Goal: Task Accomplishment & Management: Manage account settings

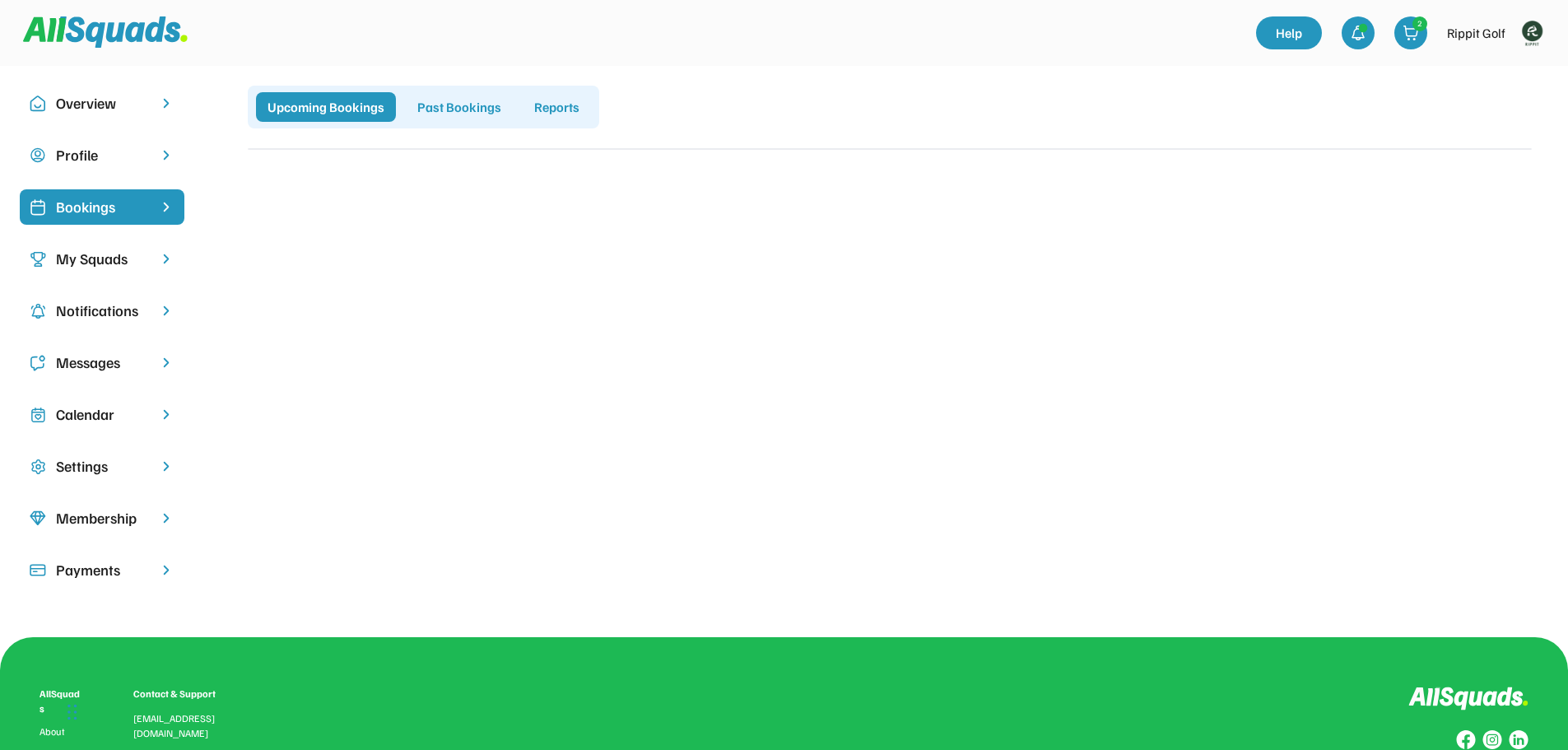
click at [148, 256] on div "My Squads" at bounding box center [102, 259] width 165 height 36
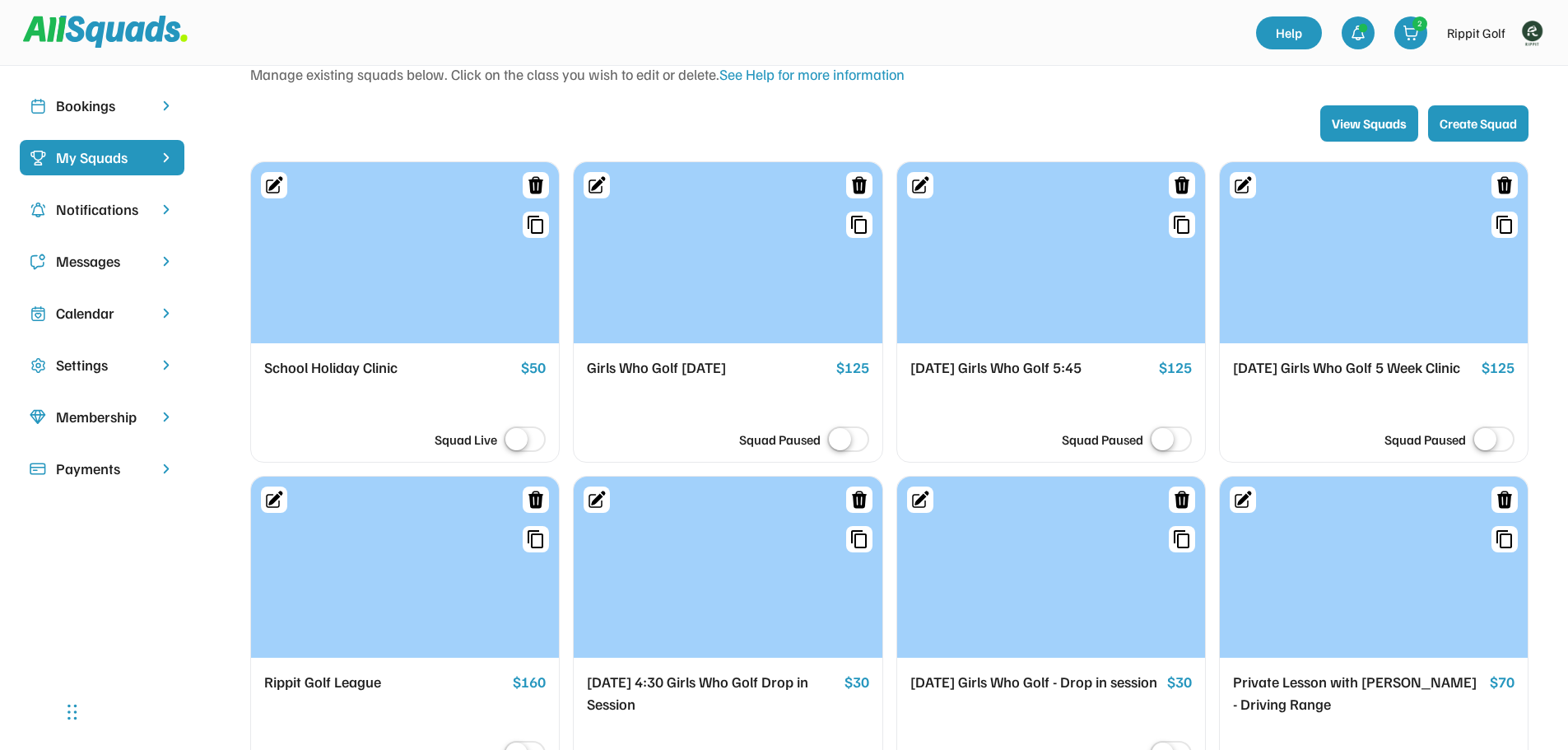
scroll to position [82, 0]
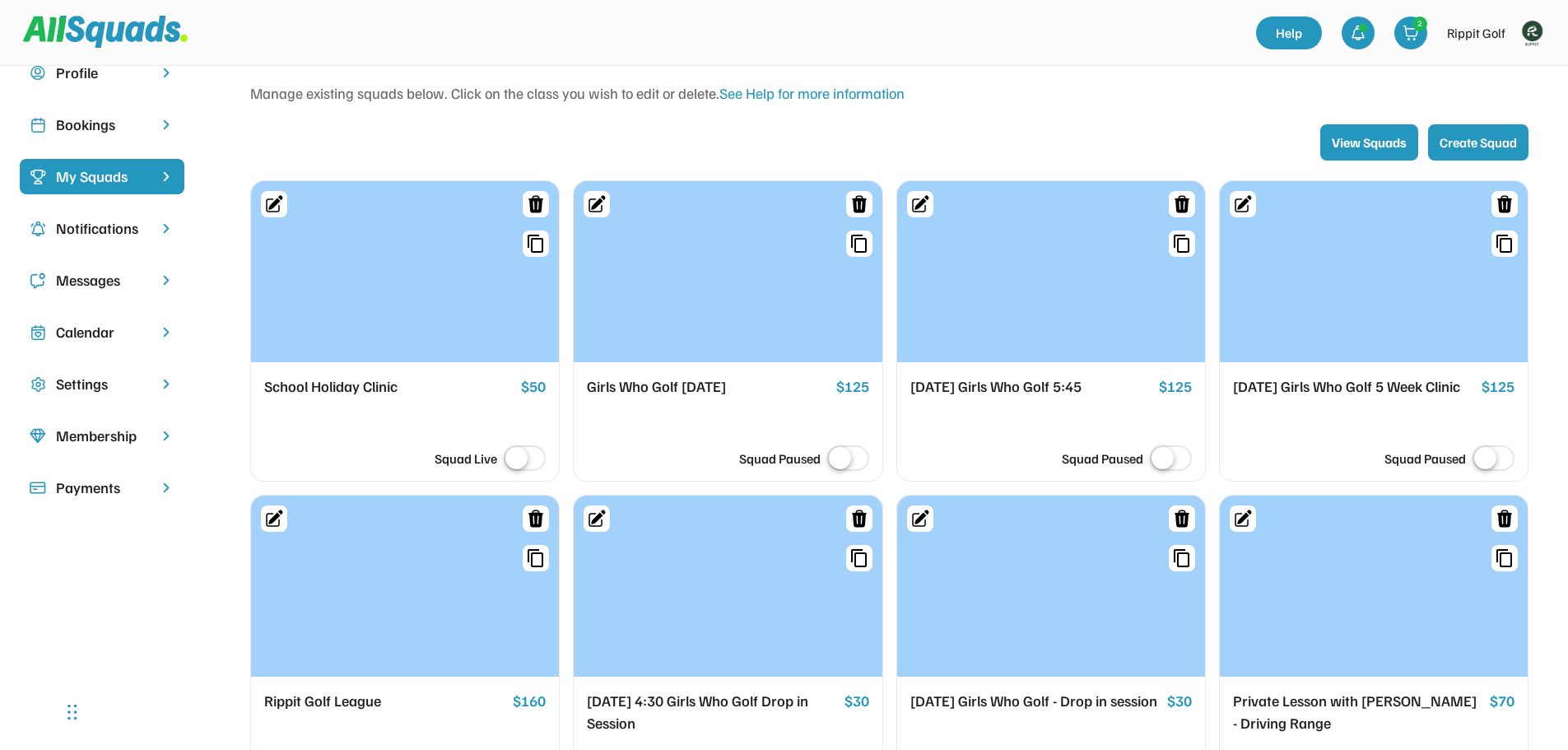
click at [466, 319] on div at bounding box center [405, 272] width 308 height 181
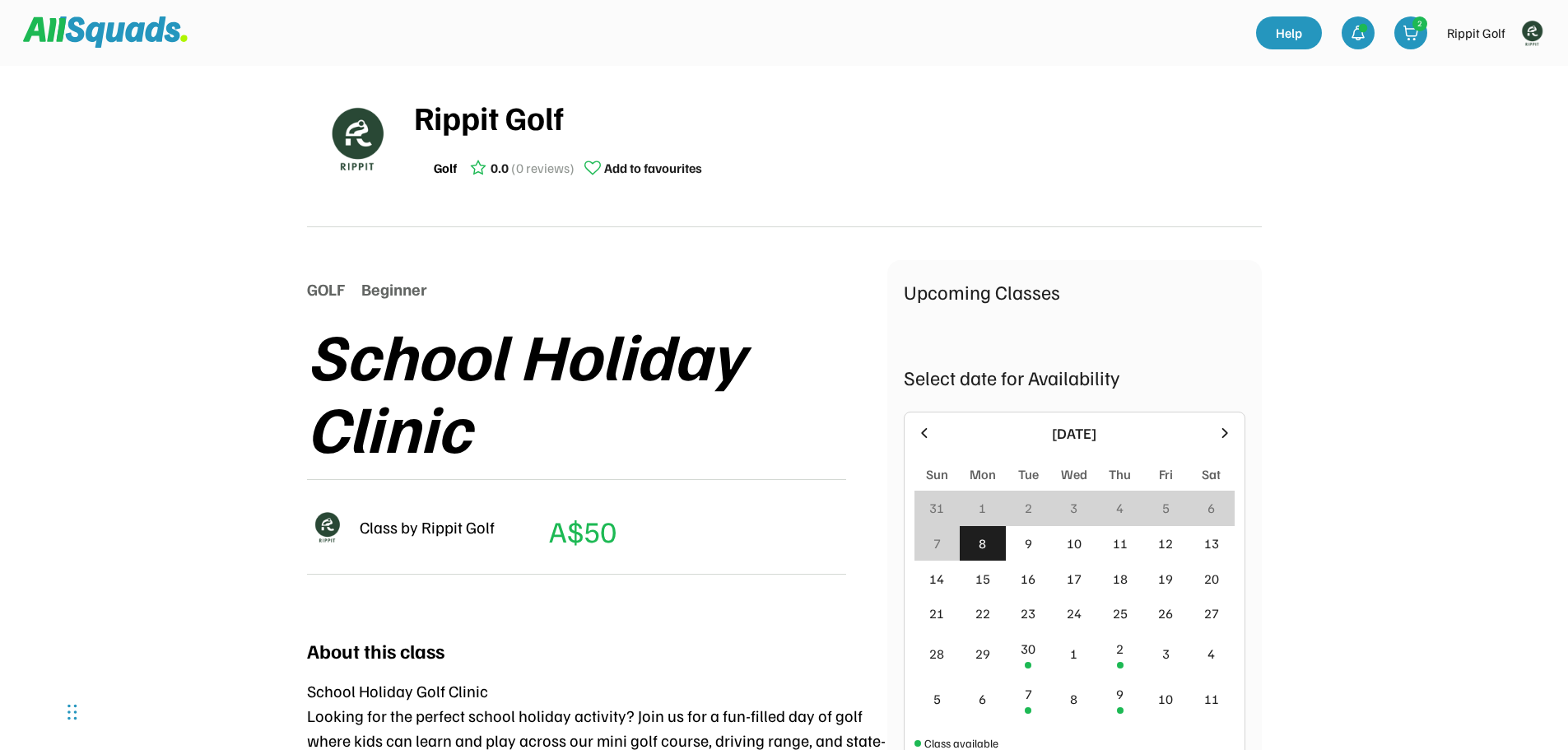
click at [1224, 437] on icon at bounding box center [1224, 433] width 18 height 18
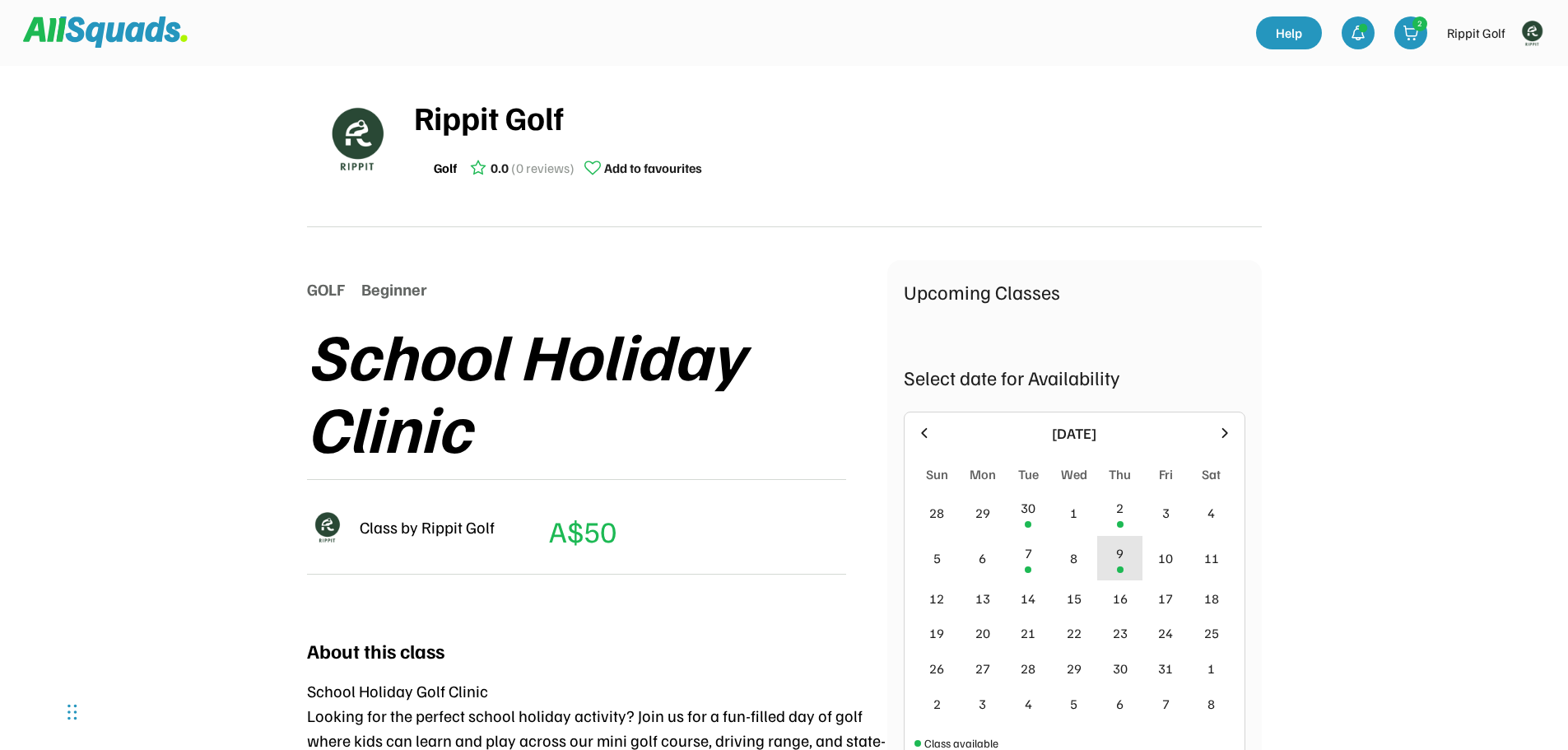
click at [1131, 566] on div "9" at bounding box center [1120, 558] width 46 height 45
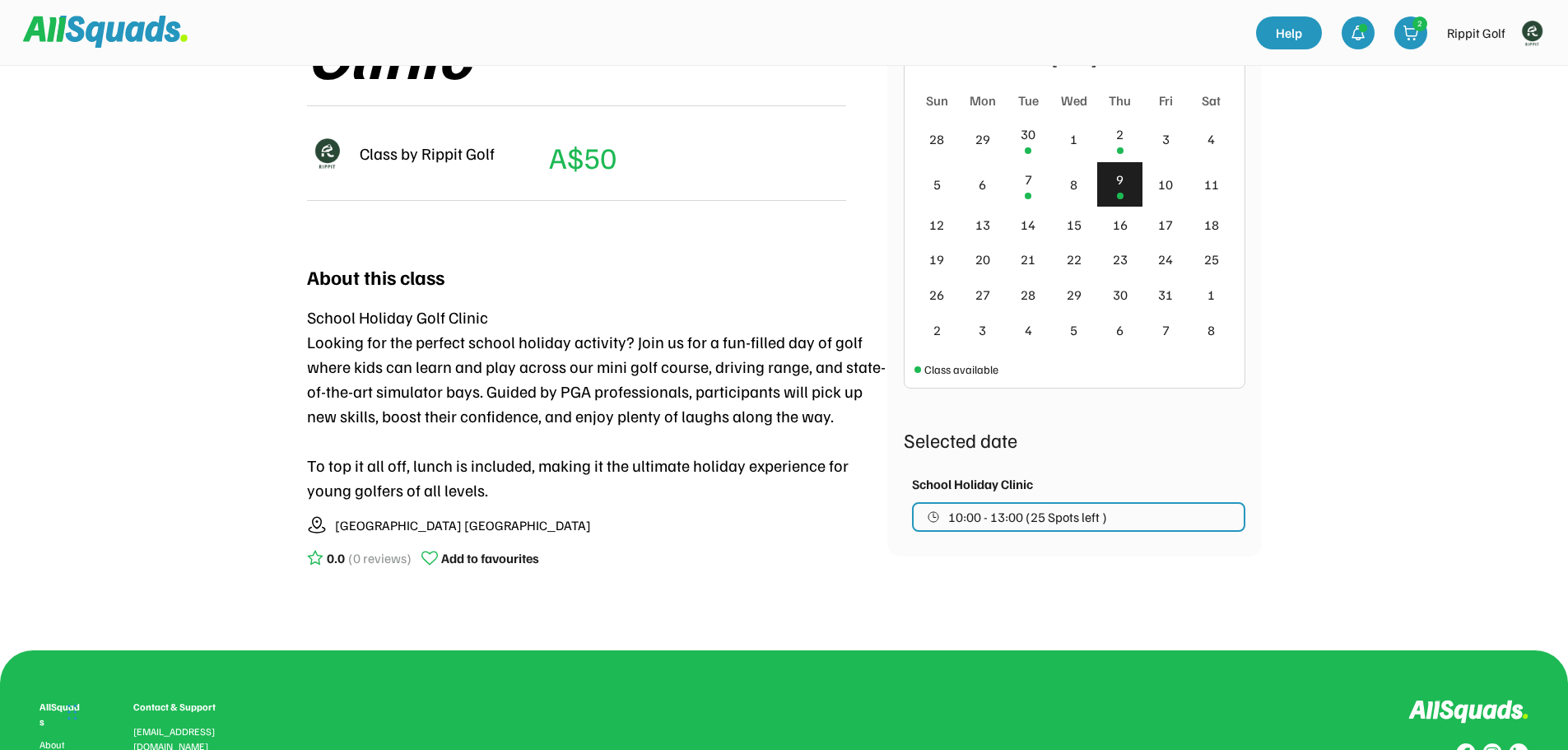
scroll to position [604, 0]
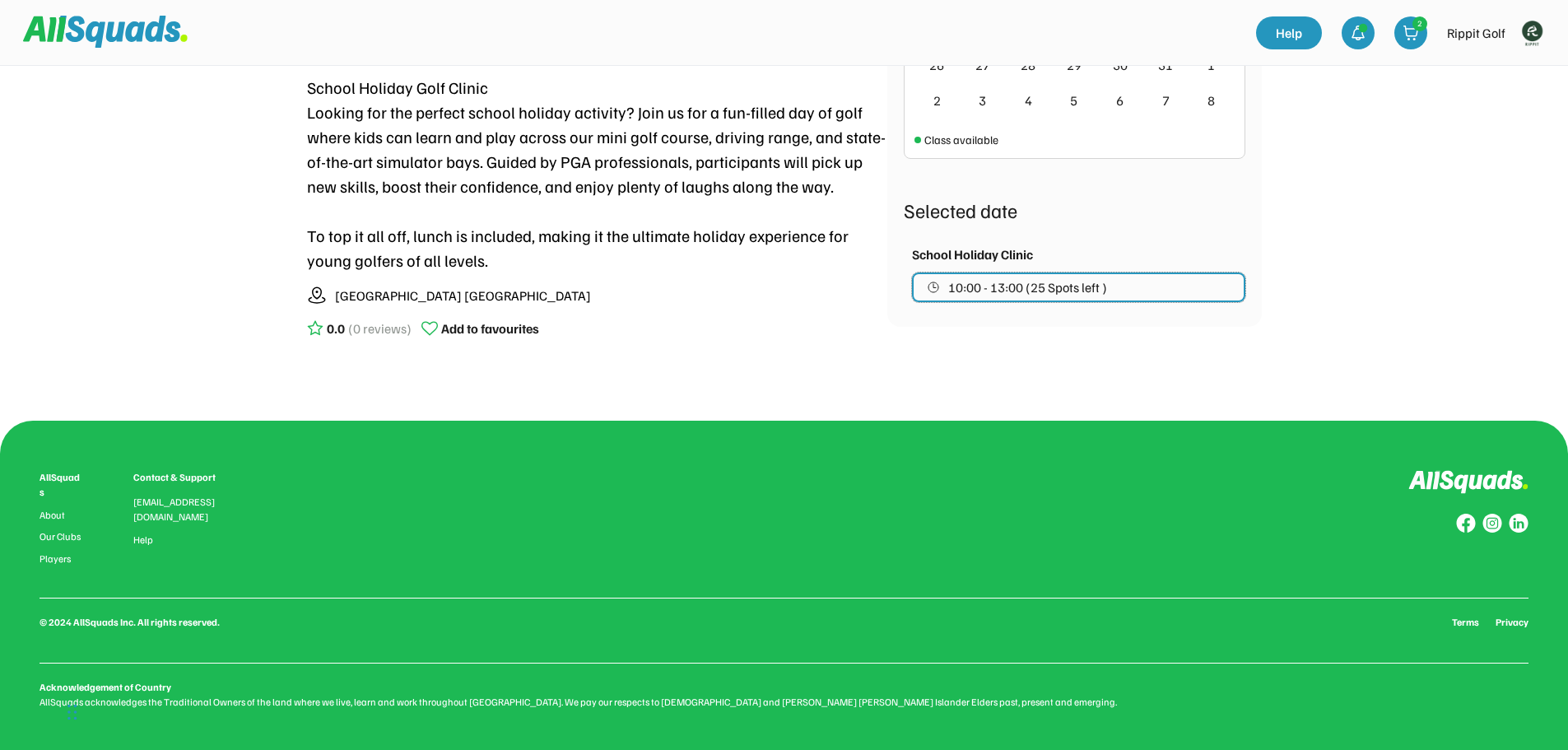
click at [1142, 295] on button "10:00 - 13:00 (25 Spots left )" at bounding box center [1079, 287] width 333 height 30
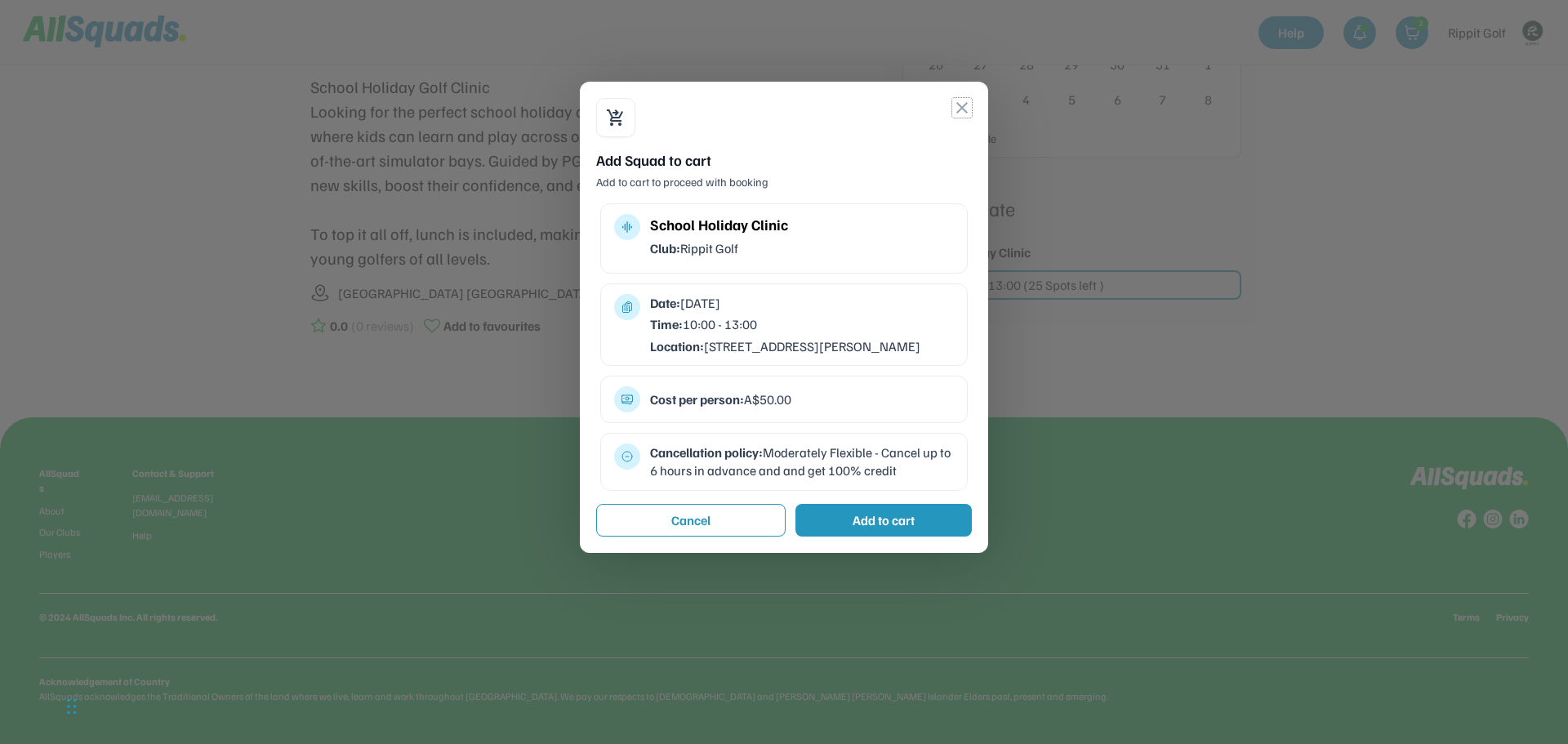
click at [961, 116] on button "close" at bounding box center [962, 107] width 19 height 19
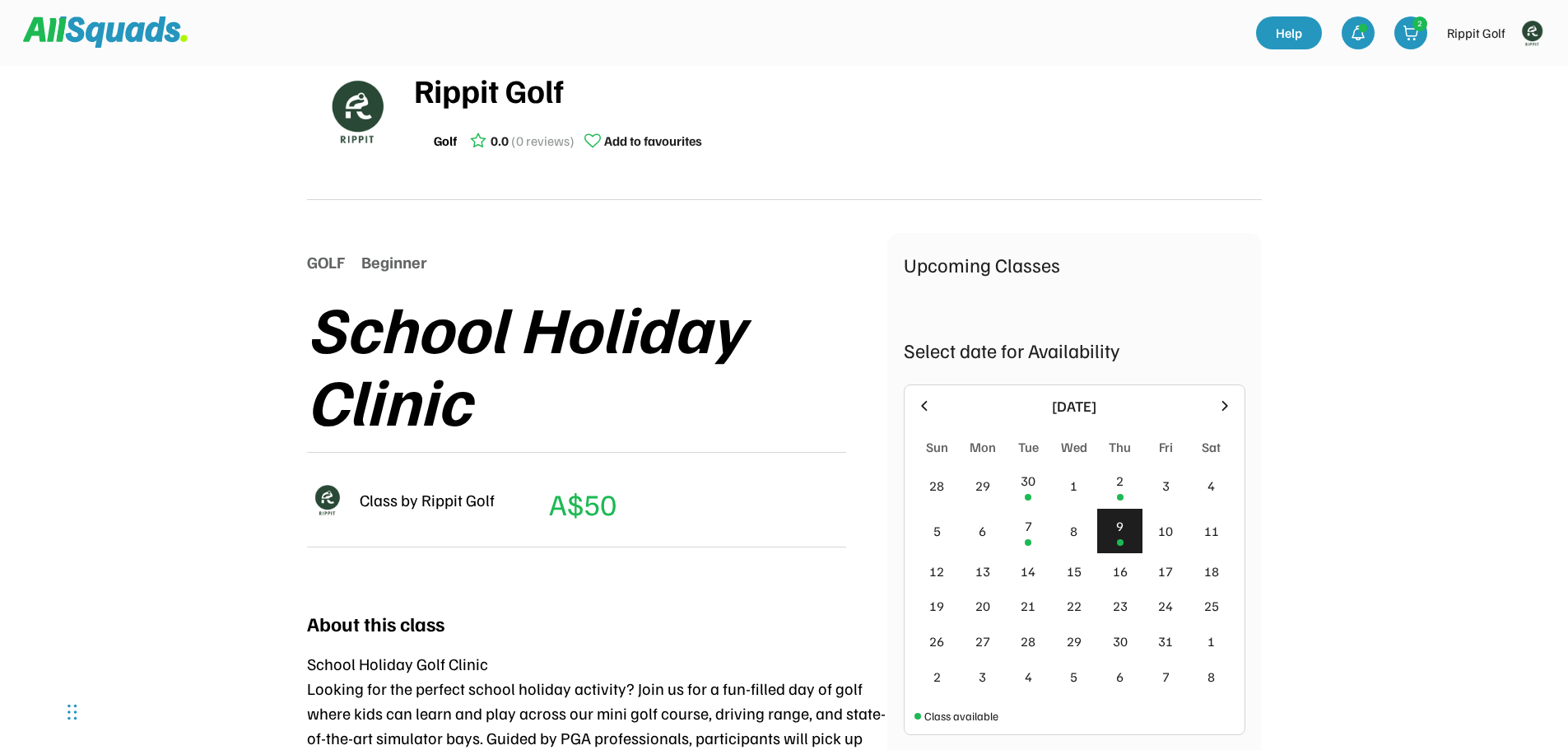
scroll to position [0, 0]
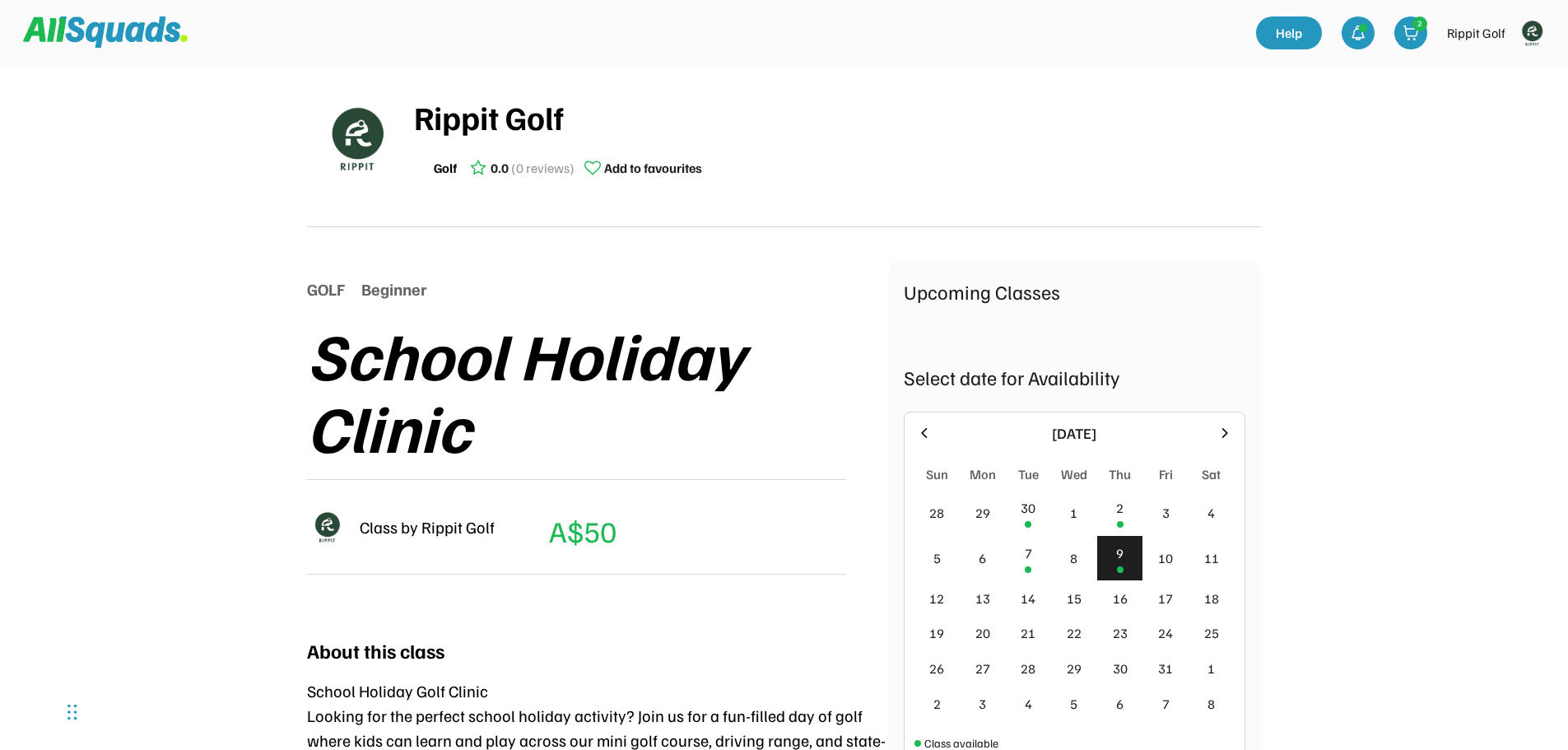
click at [105, 19] on img at bounding box center [105, 31] width 165 height 31
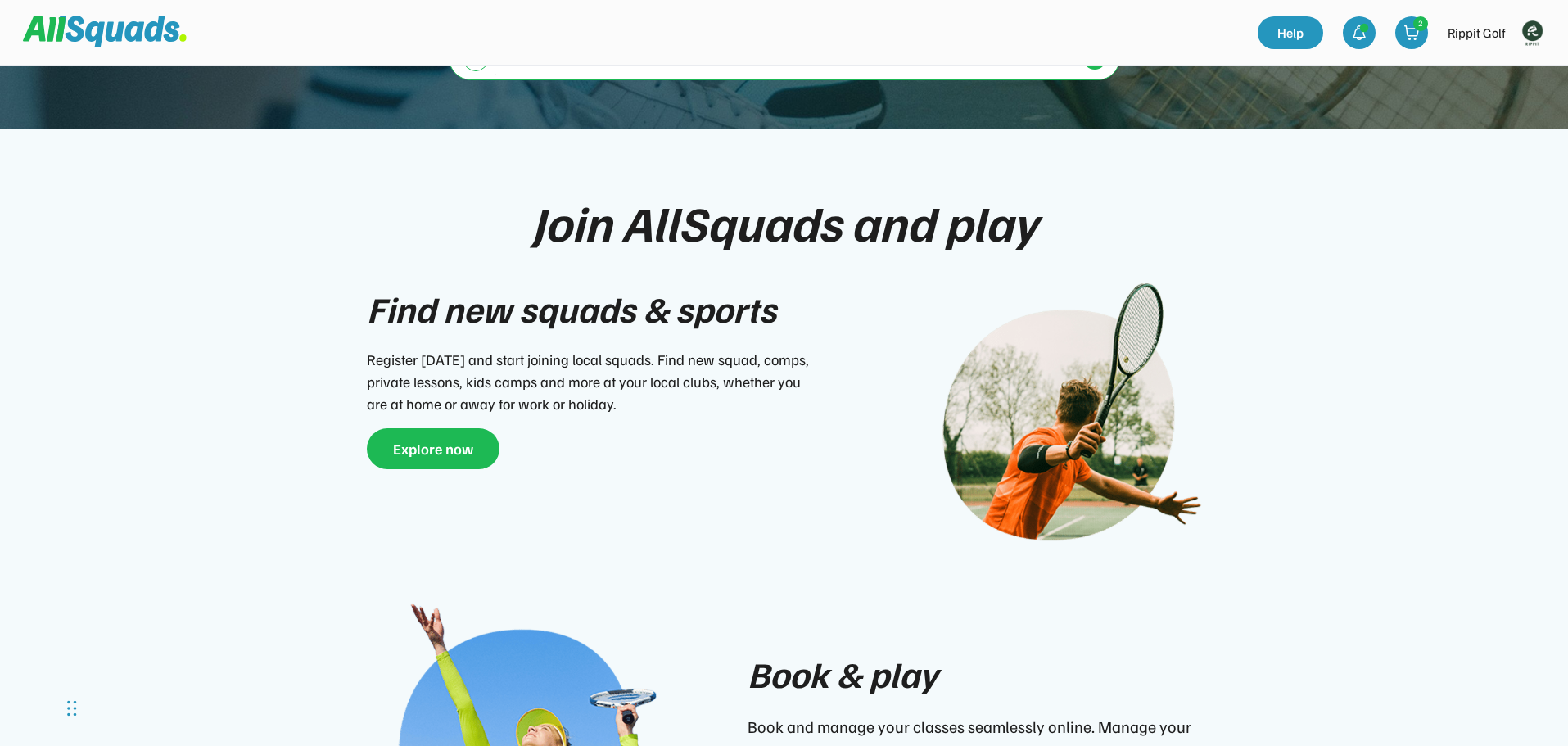
scroll to position [328, 0]
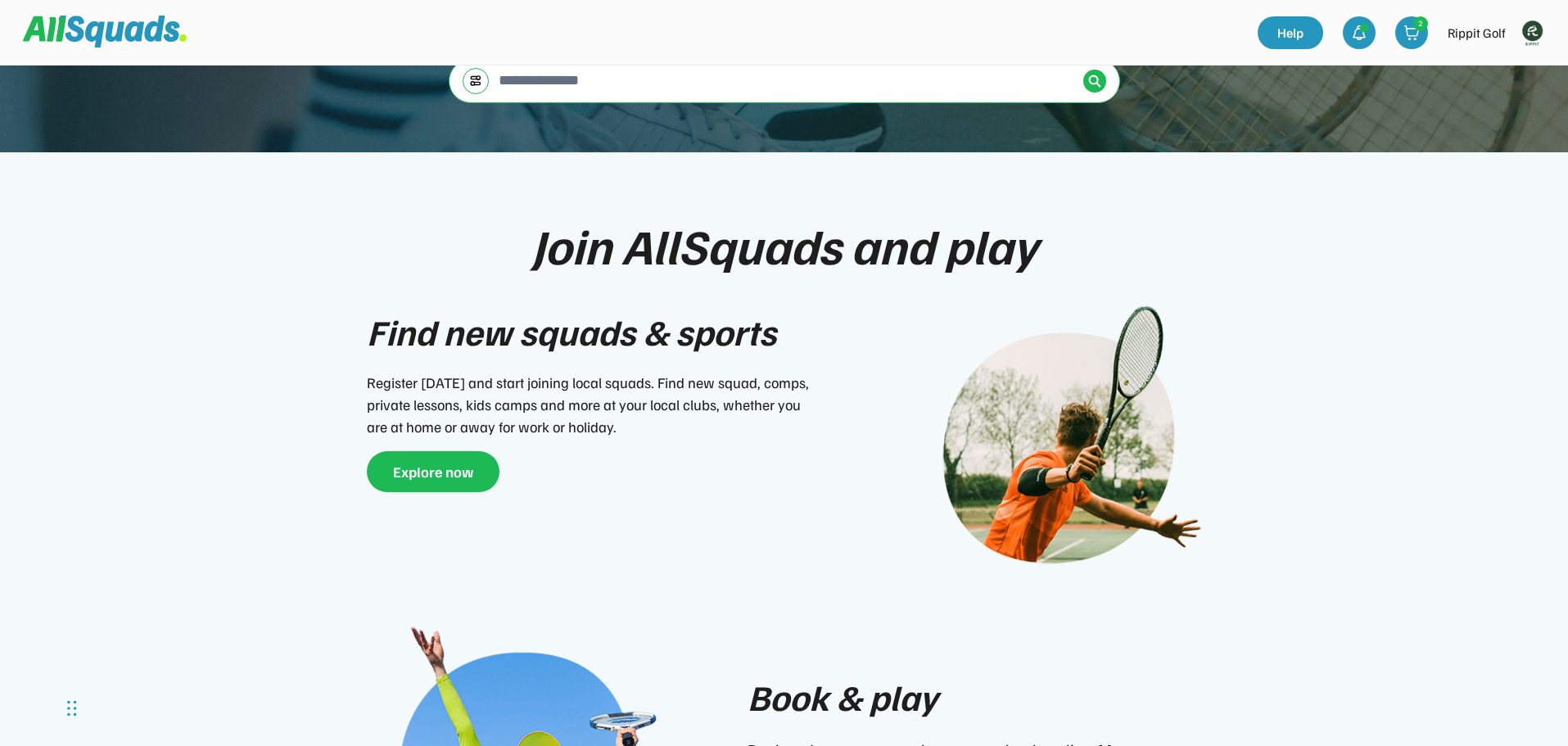
click at [1543, 24] on img at bounding box center [1531, 32] width 33 height 33
click at [1096, 242] on div "Join AllSquads and play Find new squads & sports Register today and start joini…" at bounding box center [784, 564] width 917 height 693
click at [74, 30] on img at bounding box center [104, 30] width 164 height 31
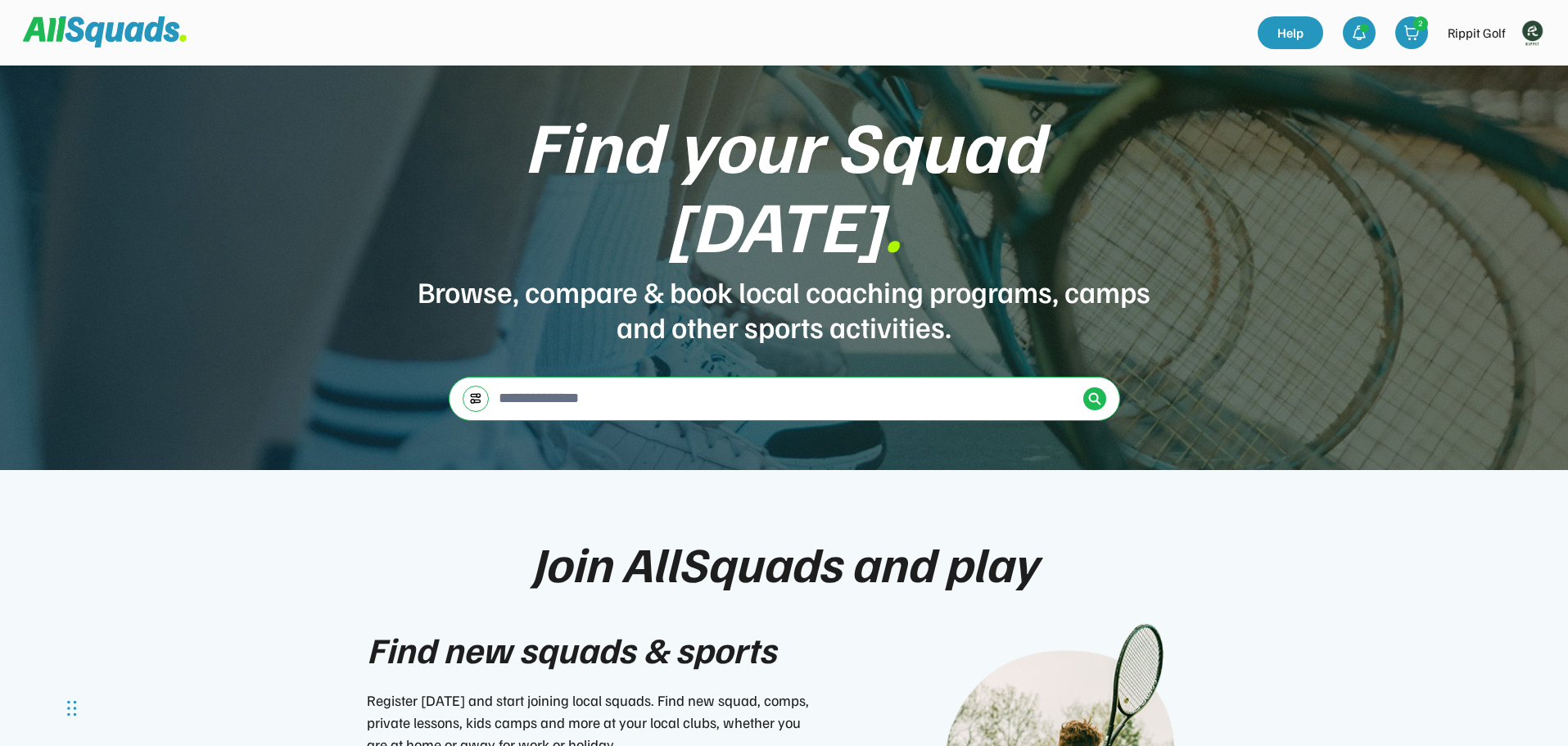
scroll to position [0, 0]
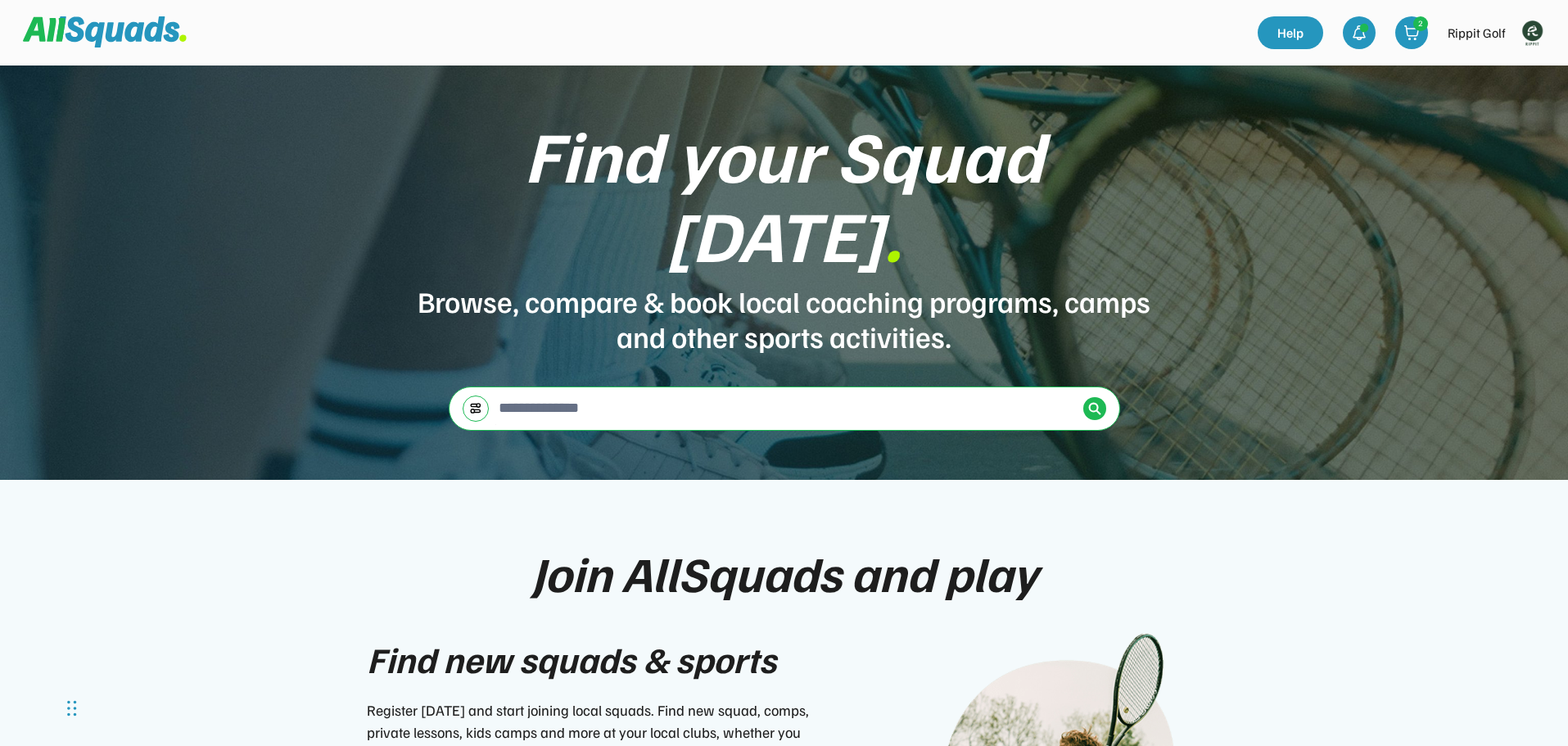
click at [104, 29] on img at bounding box center [104, 31] width 164 height 31
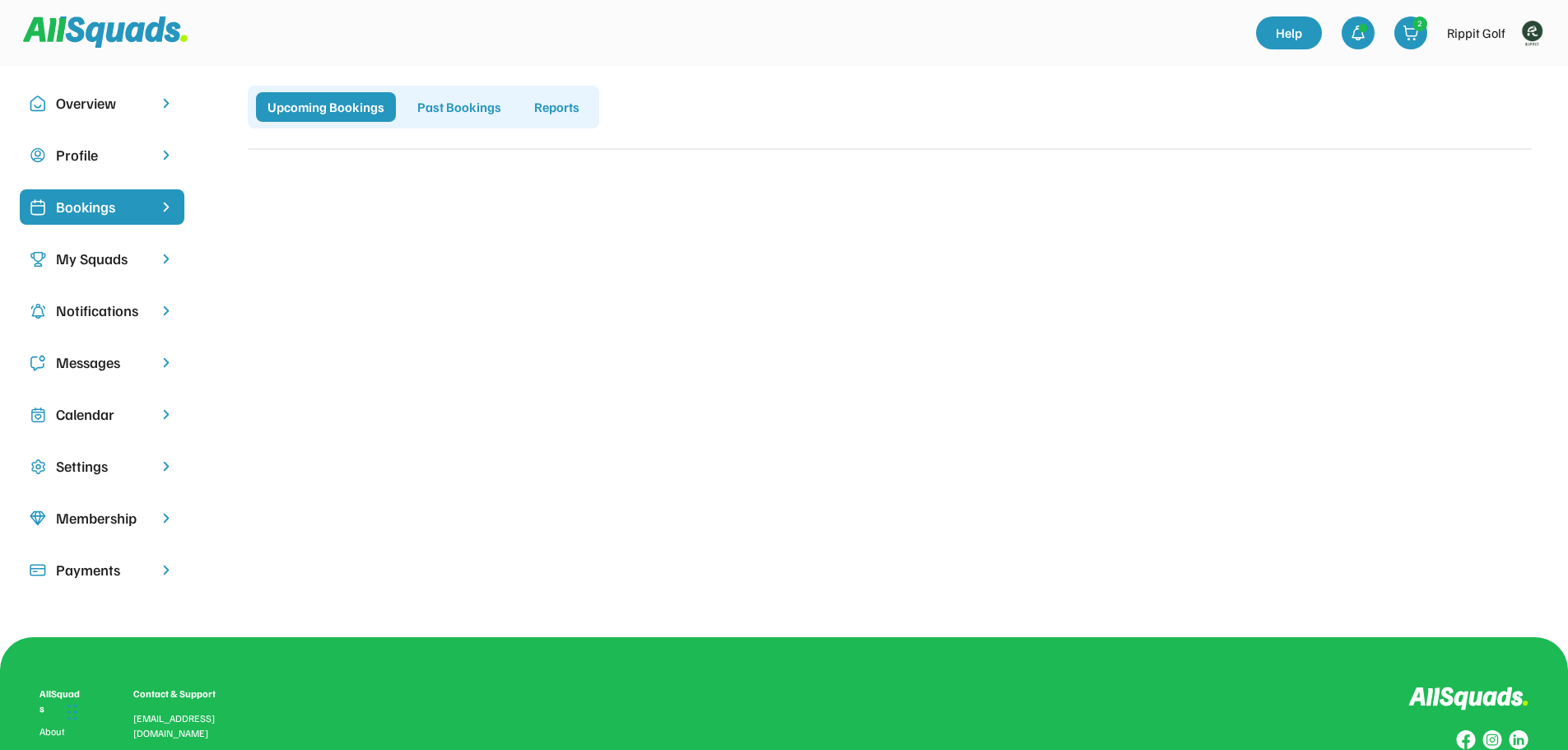
click at [167, 259] on img at bounding box center [166, 259] width 16 height 15
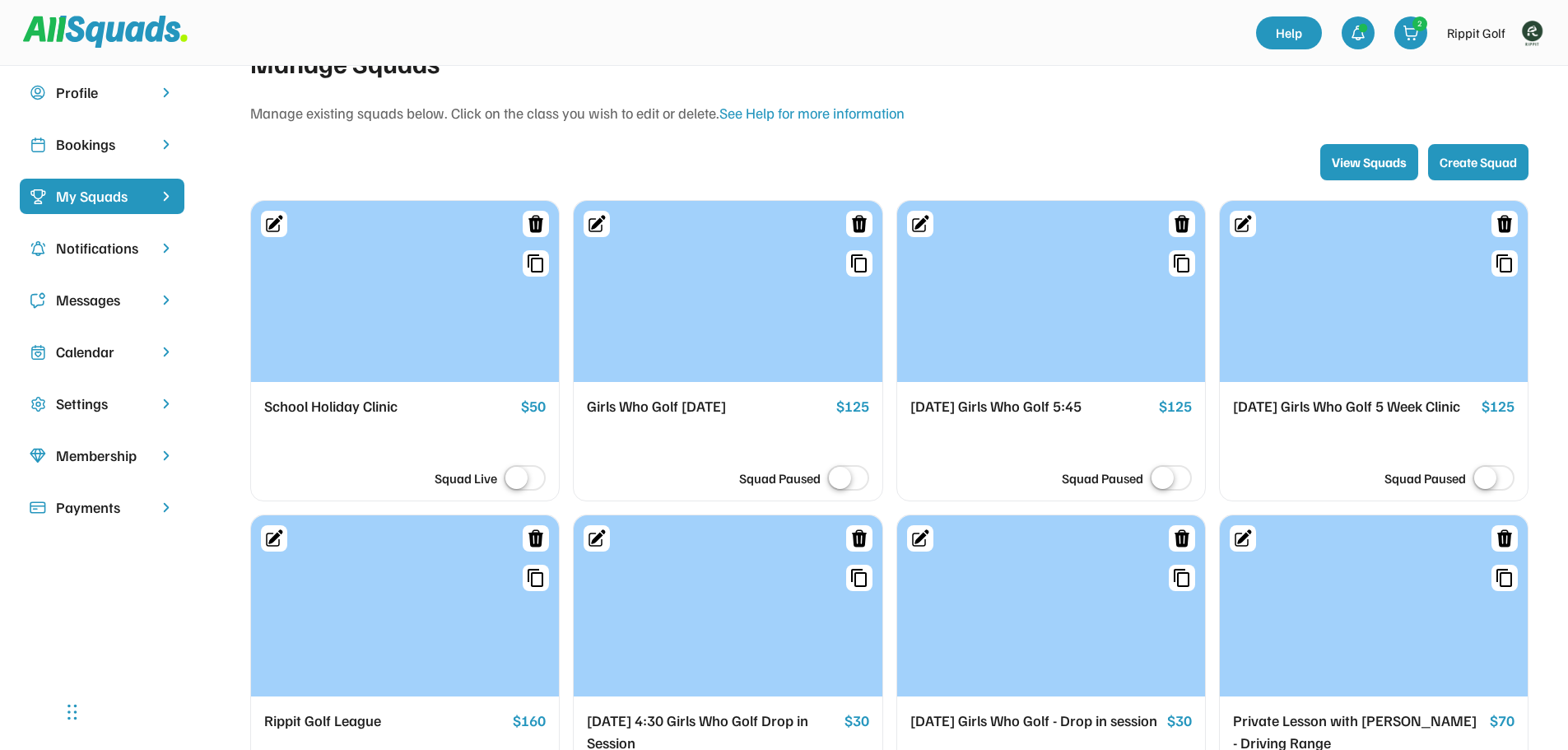
scroll to position [247, 0]
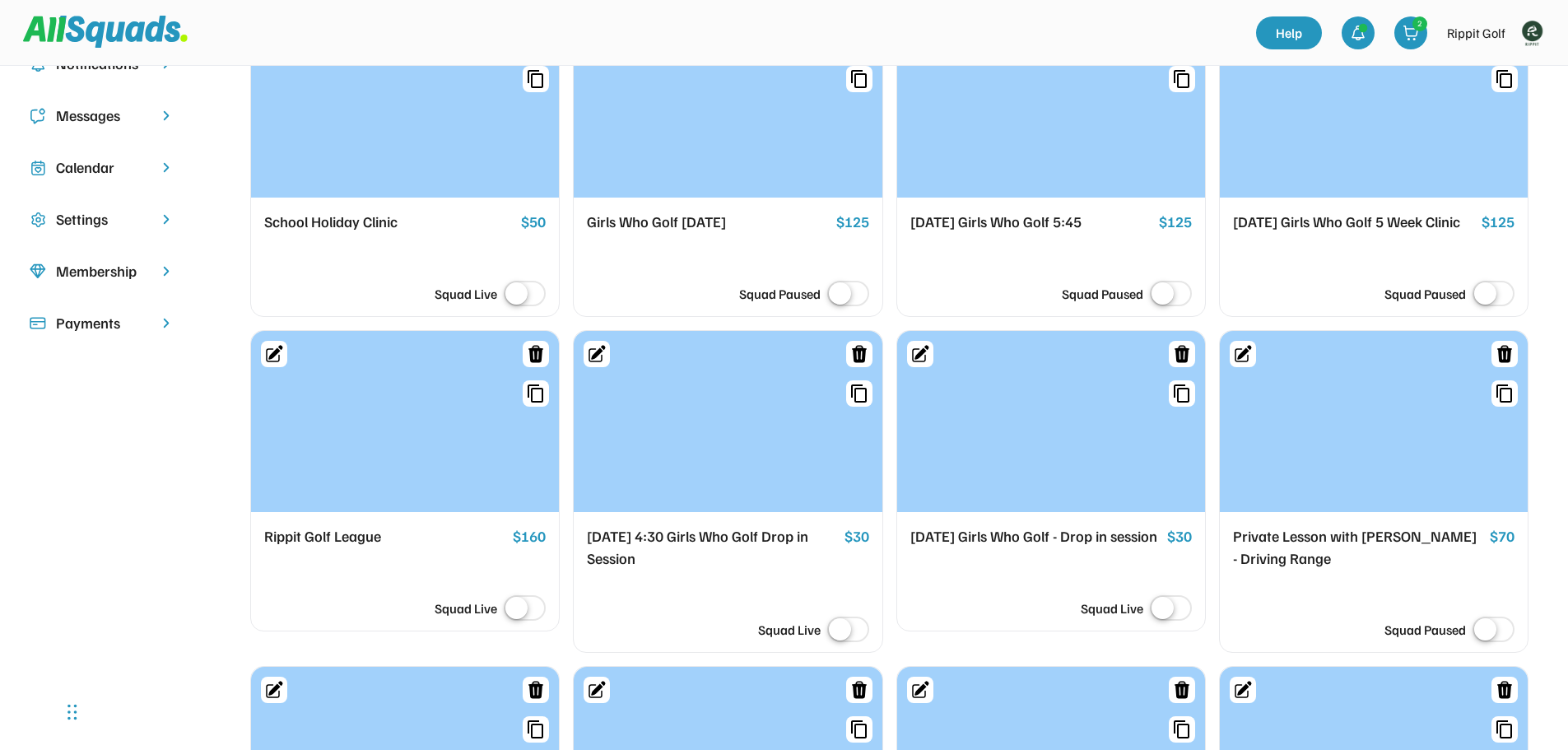
click at [162, 166] on img at bounding box center [166, 168] width 16 height 15
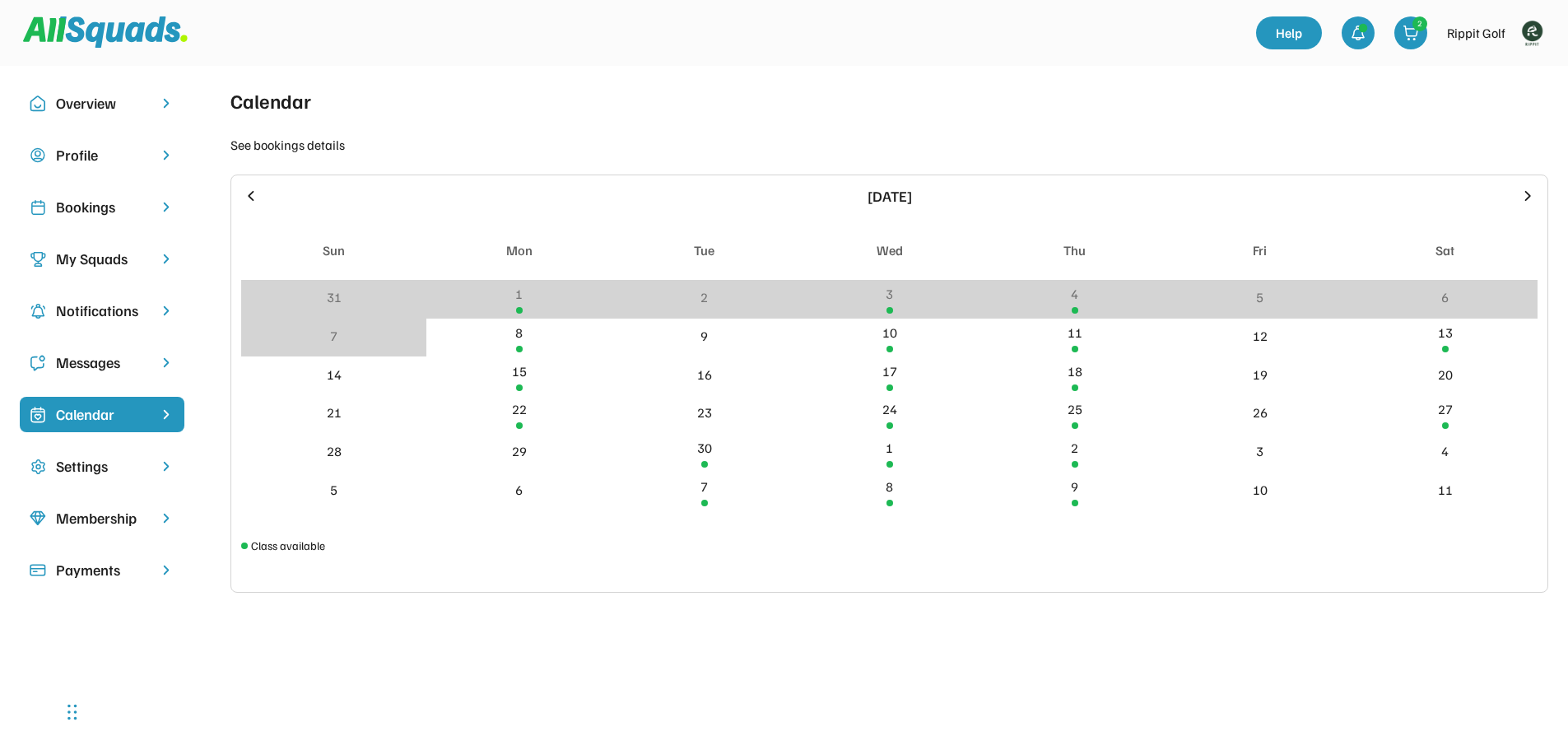
click at [1538, 201] on div "September 2025 Sun Mon Tue Wed Thu Fri Sat 31 1 2 3 4 5 6 7 8 9 10 11 12 13 14 …" at bounding box center [889, 383] width 1318 height 418
click at [1529, 195] on icon at bounding box center [1527, 196] width 6 height 10
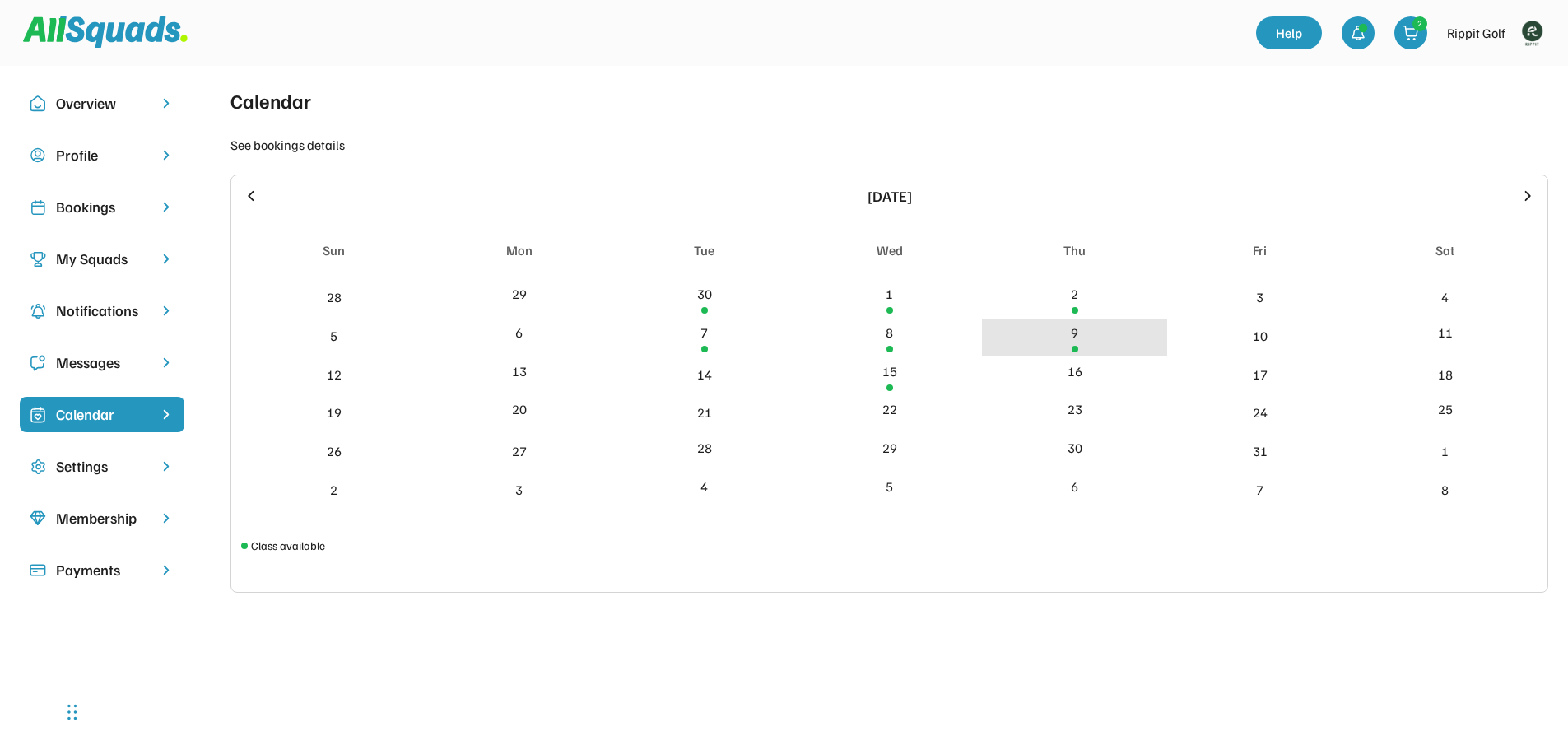
click at [1101, 345] on div "9" at bounding box center [1074, 338] width 185 height 39
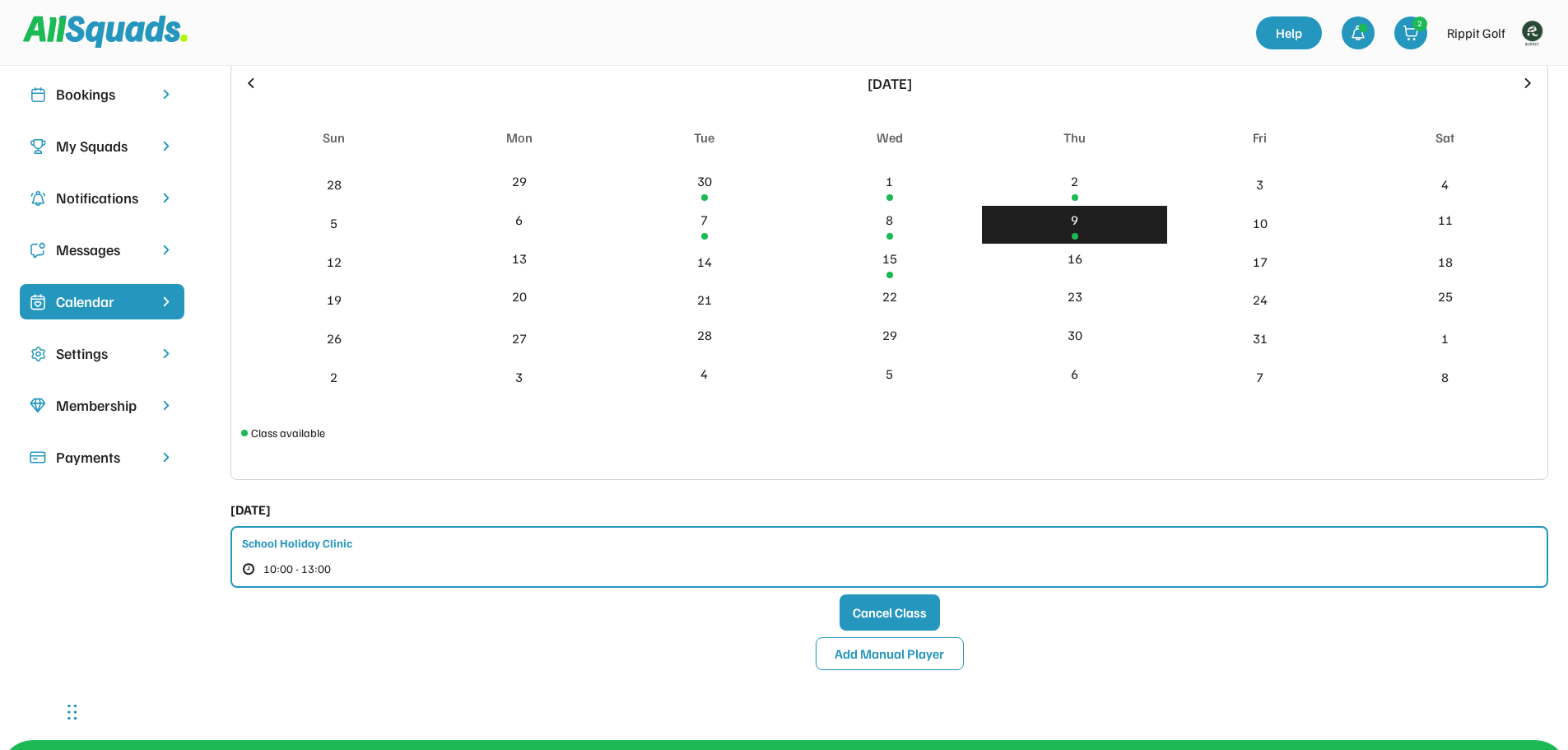
scroll to position [165, 0]
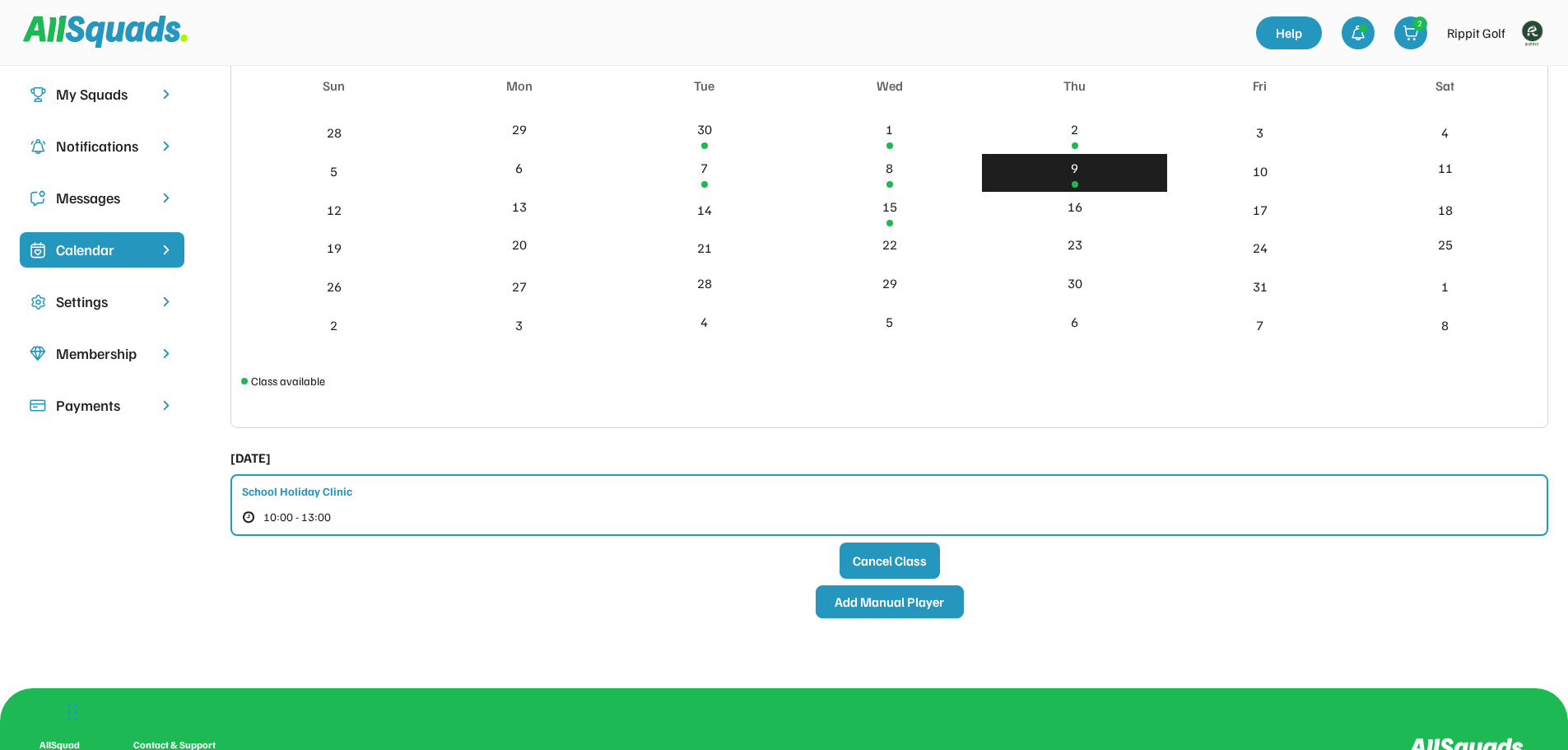
click at [885, 604] on button "Add Manual Player" at bounding box center [889, 602] width 148 height 33
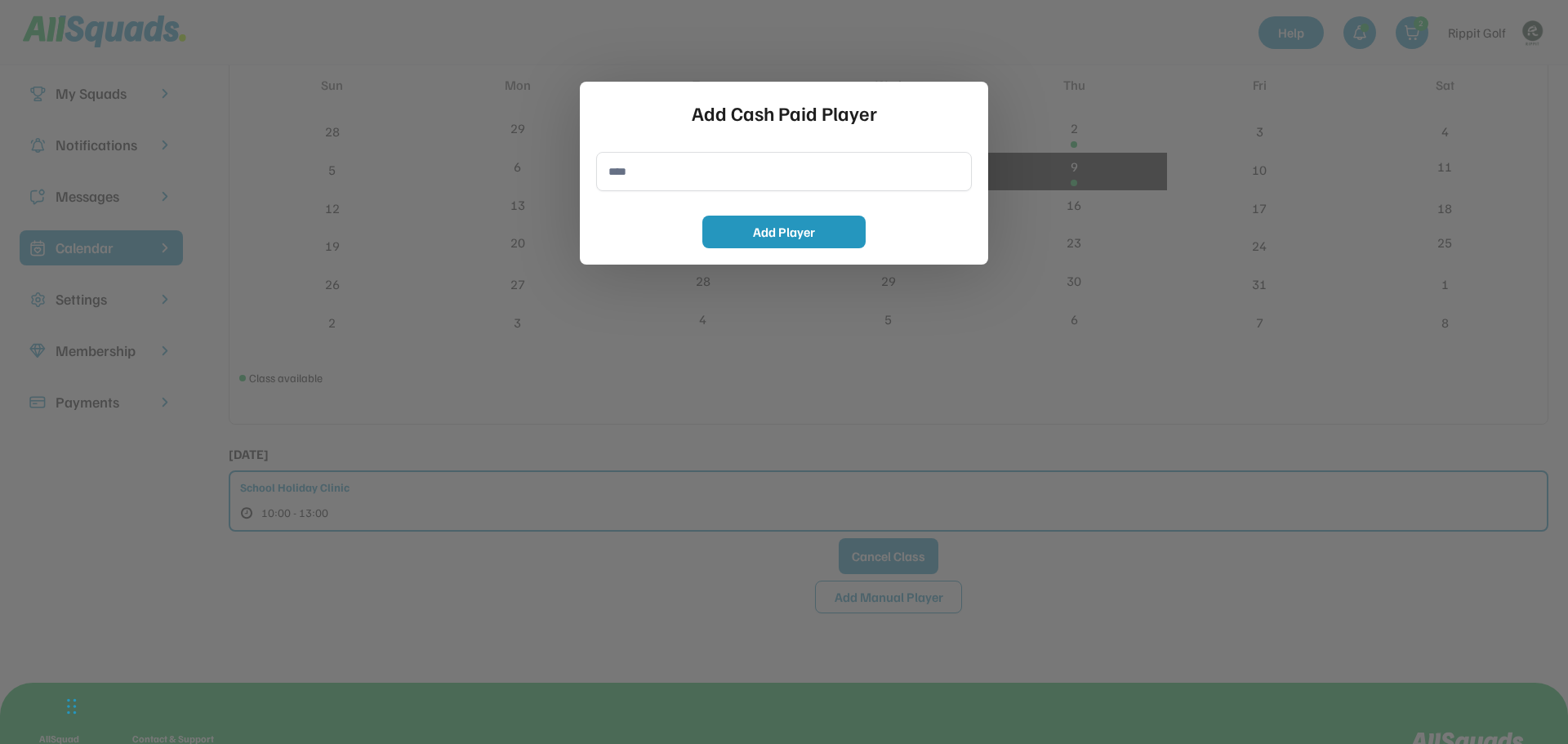
click at [791, 188] on input "input" at bounding box center [784, 171] width 375 height 39
type input "**********"
click at [773, 244] on button "Add Player" at bounding box center [784, 232] width 164 height 33
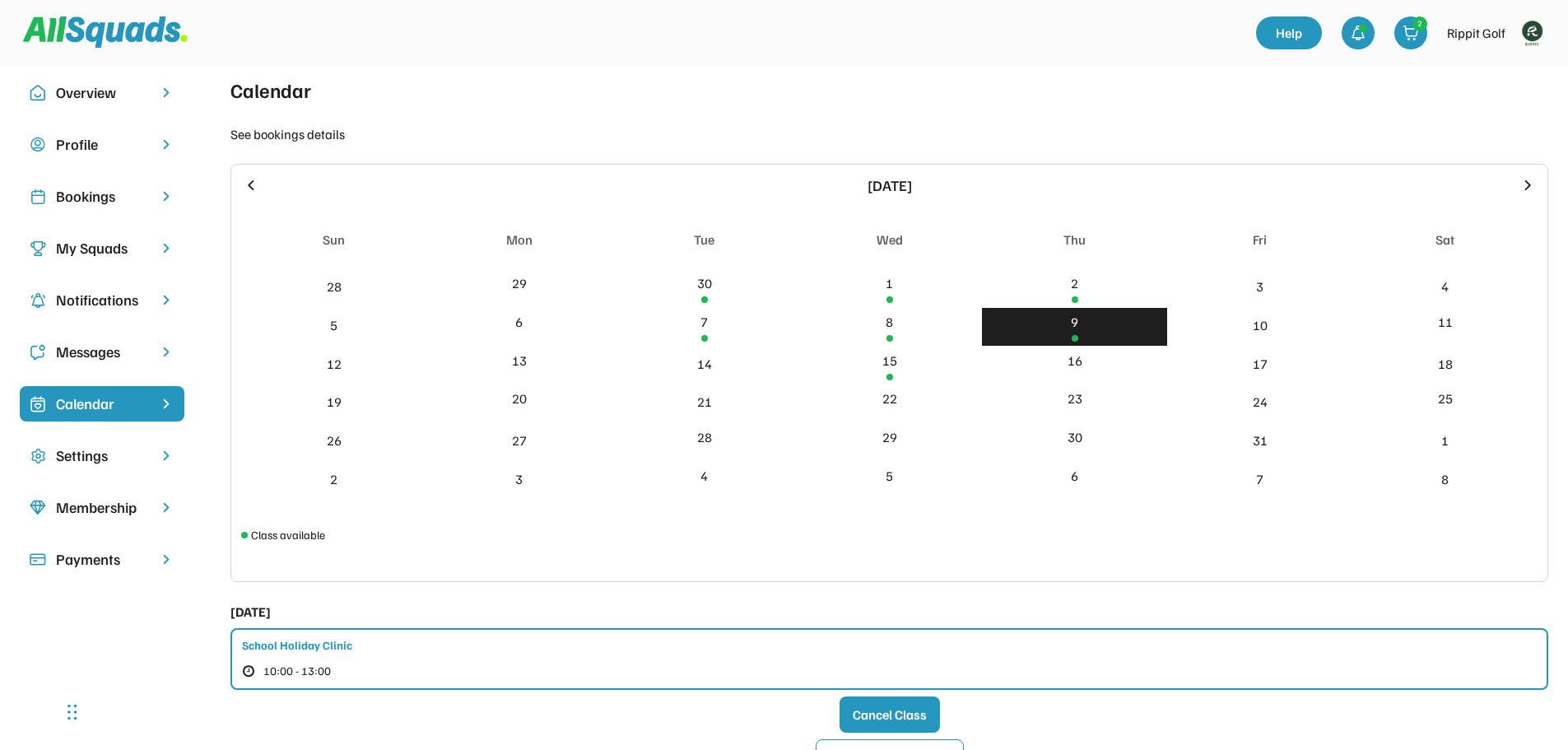
scroll to position [0, 0]
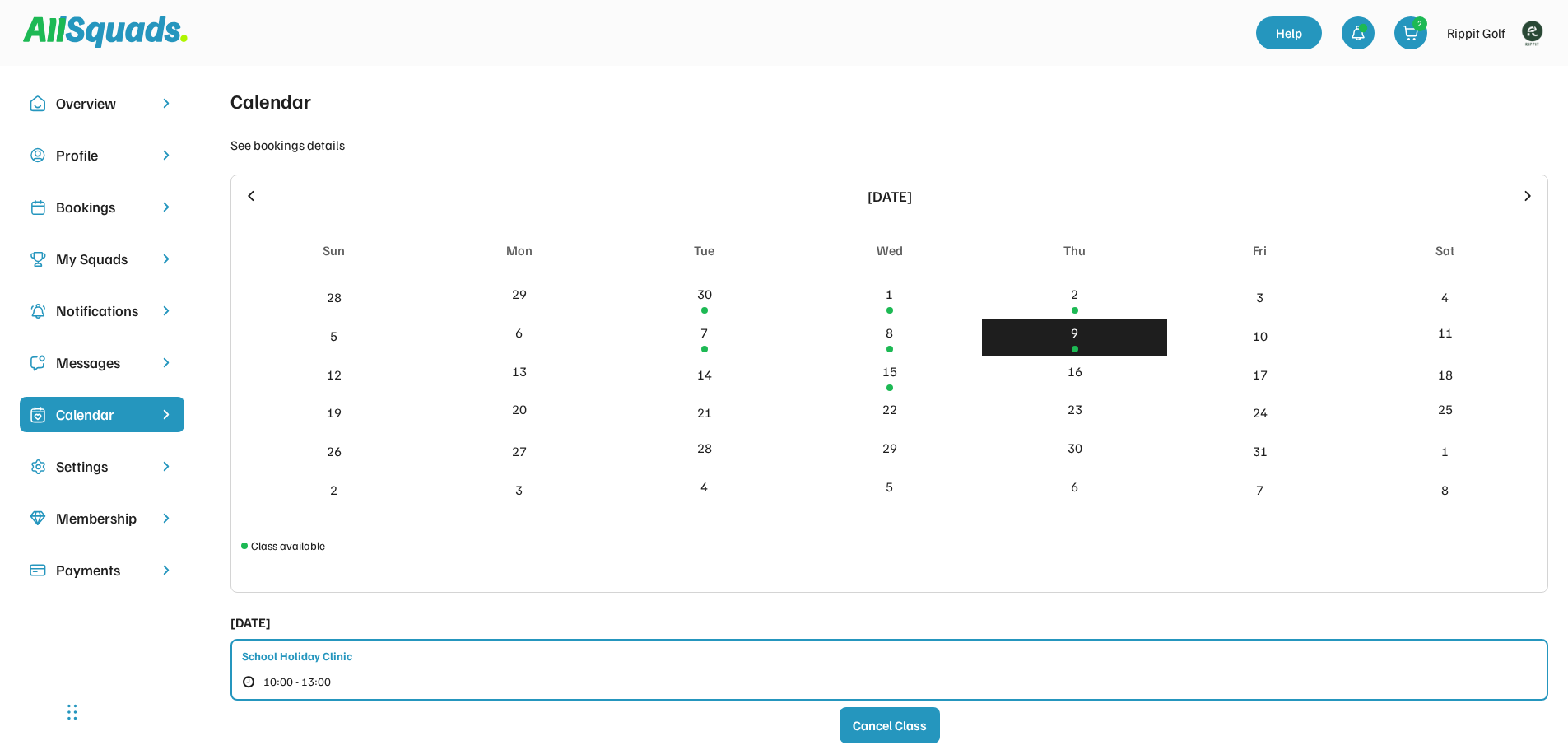
click at [159, 212] on img at bounding box center [166, 207] width 16 height 15
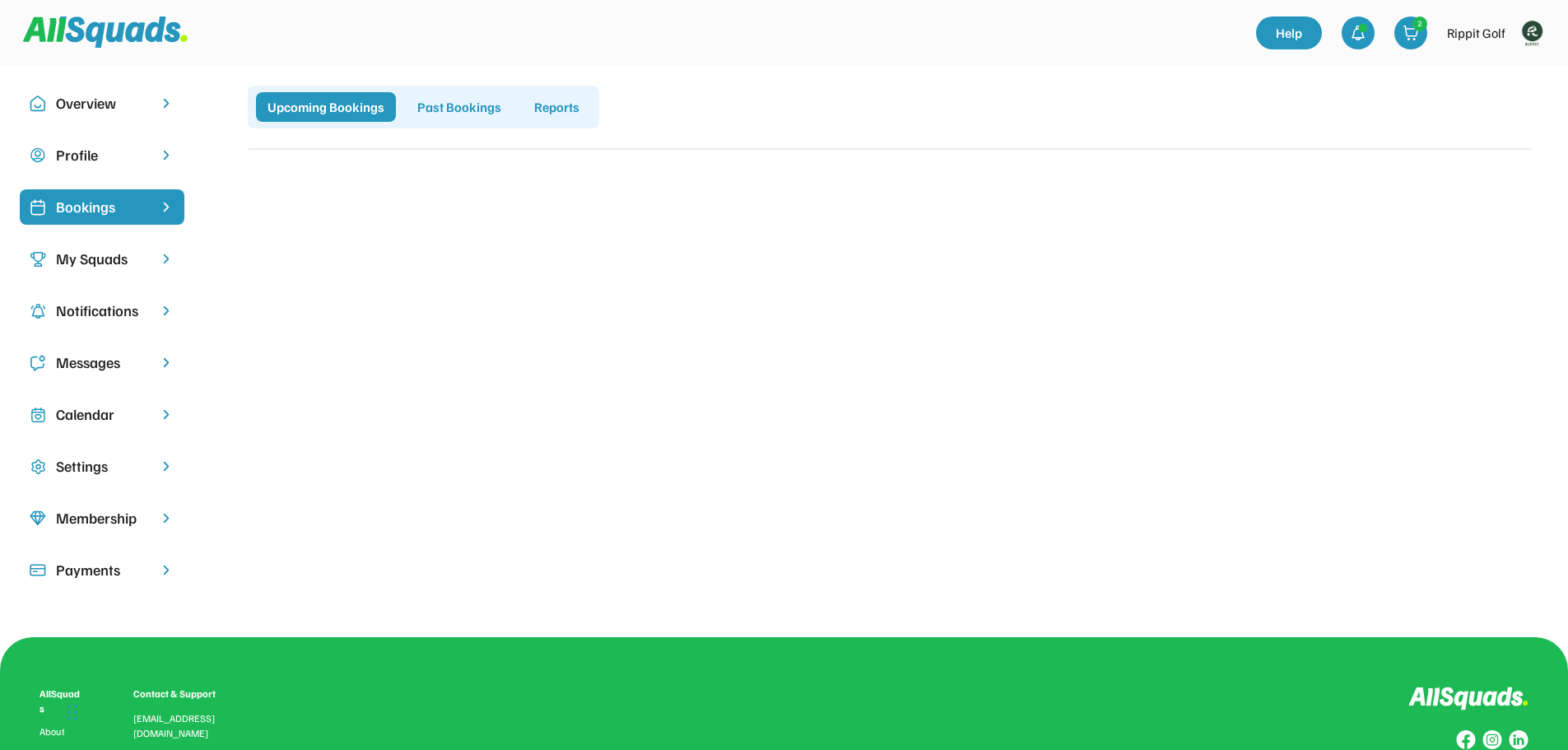
click at [273, 120] on div "Upcoming Bookings" at bounding box center [325, 107] width 140 height 30
click at [302, 104] on div "Upcoming Bookings" at bounding box center [325, 107] width 140 height 30
click at [301, 105] on div "Upcoming Bookings" at bounding box center [325, 107] width 140 height 30
click at [379, 255] on div "Overview Profile Bookings My Squads Notifications Messages Calendar Settings Me…" at bounding box center [784, 351] width 1568 height 571
click at [407, 107] on div "Past Bookings" at bounding box center [459, 107] width 107 height 30
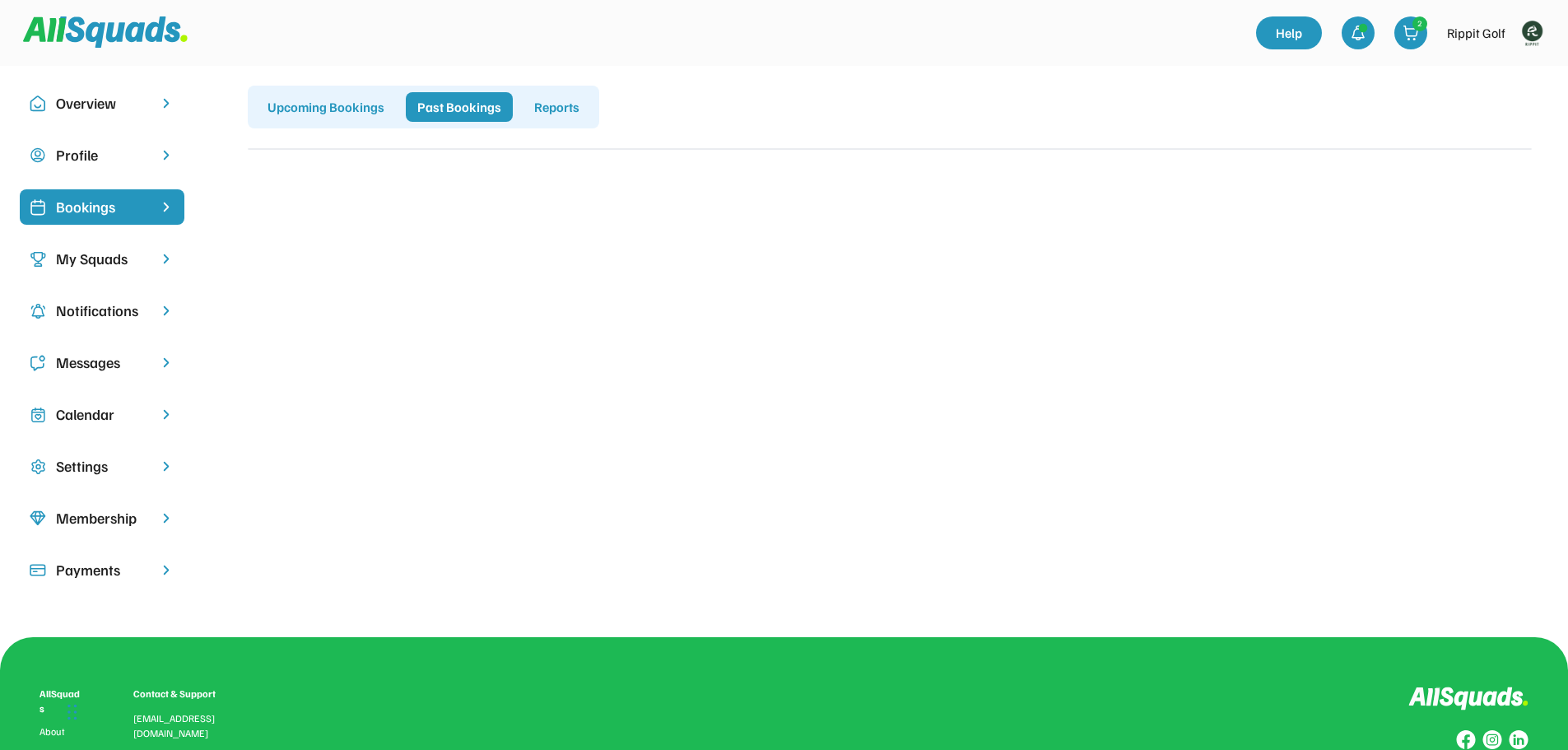
click at [372, 108] on div "Upcoming Bookings" at bounding box center [325, 107] width 140 height 30
click at [161, 313] on img at bounding box center [166, 311] width 16 height 15
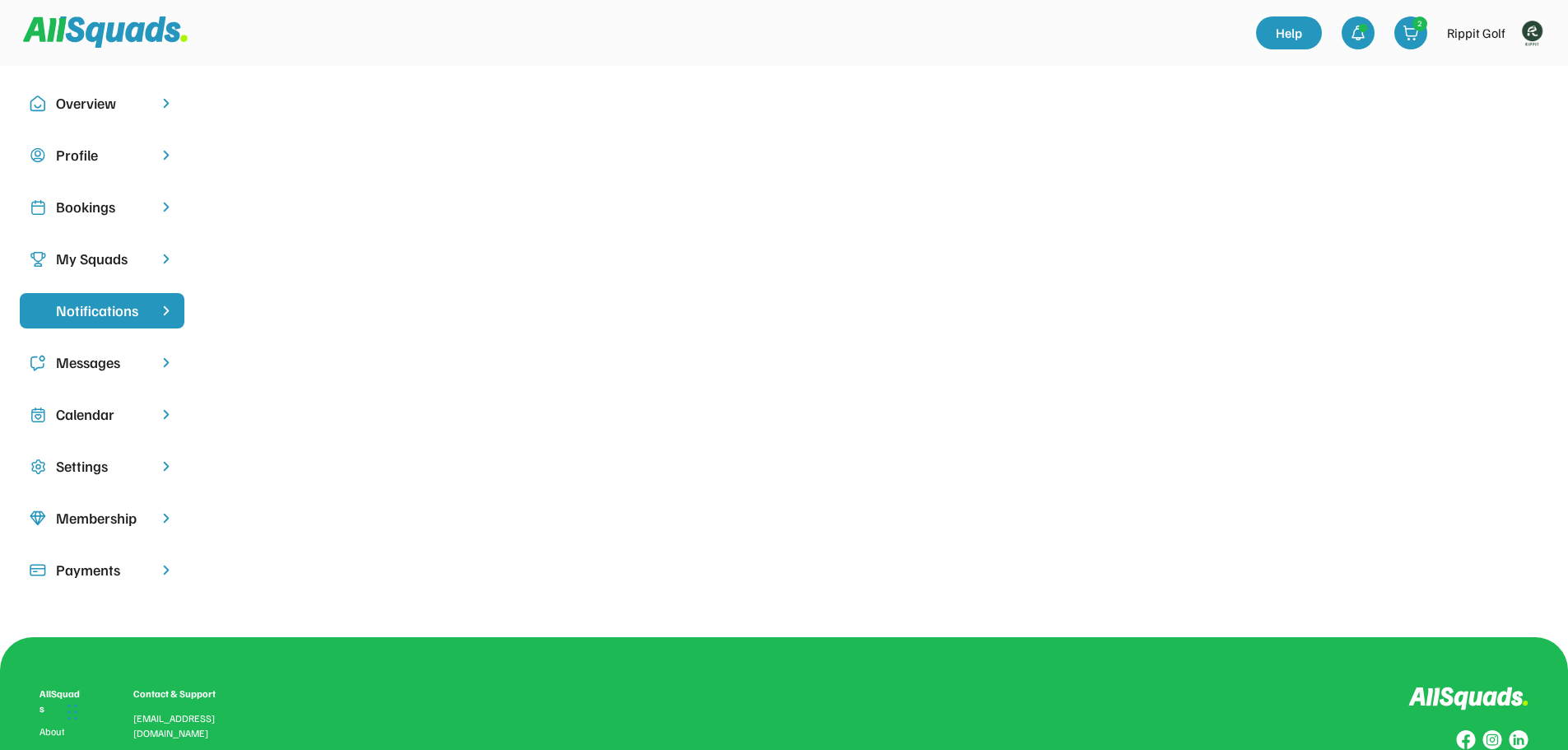
click at [160, 262] on img at bounding box center [166, 259] width 16 height 15
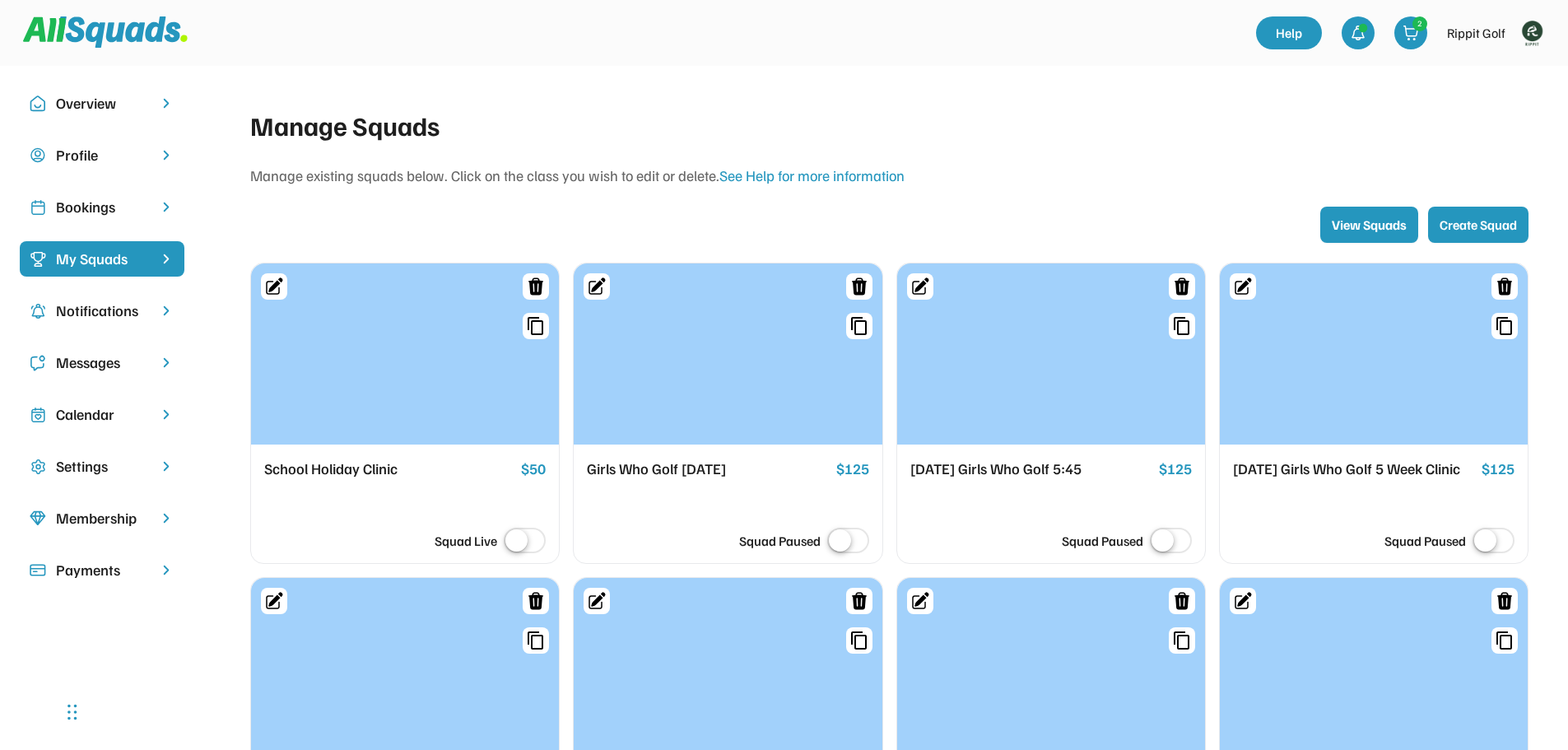
click at [336, 443] on div at bounding box center [405, 354] width 308 height 181
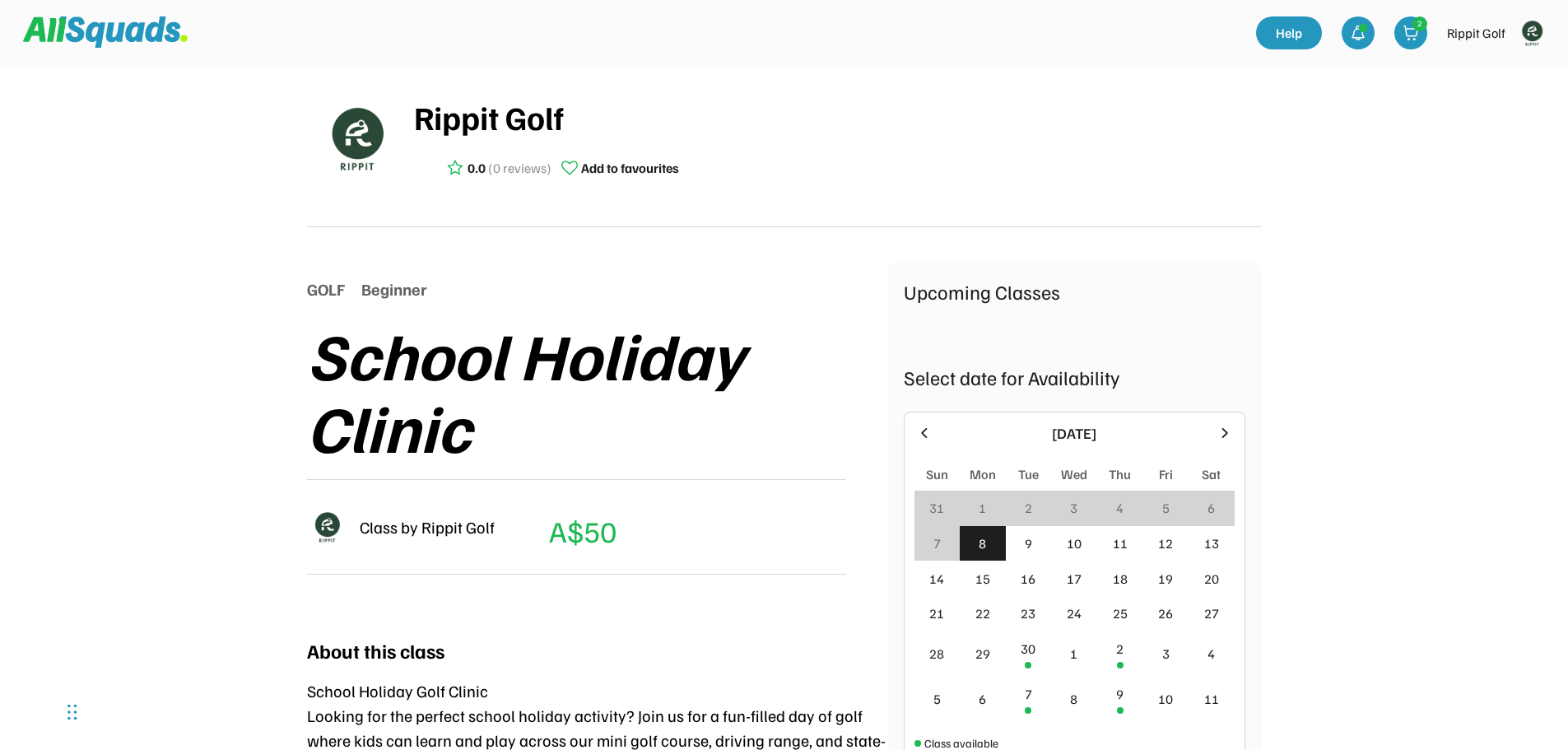
click at [1227, 426] on icon at bounding box center [1224, 433] width 18 height 18
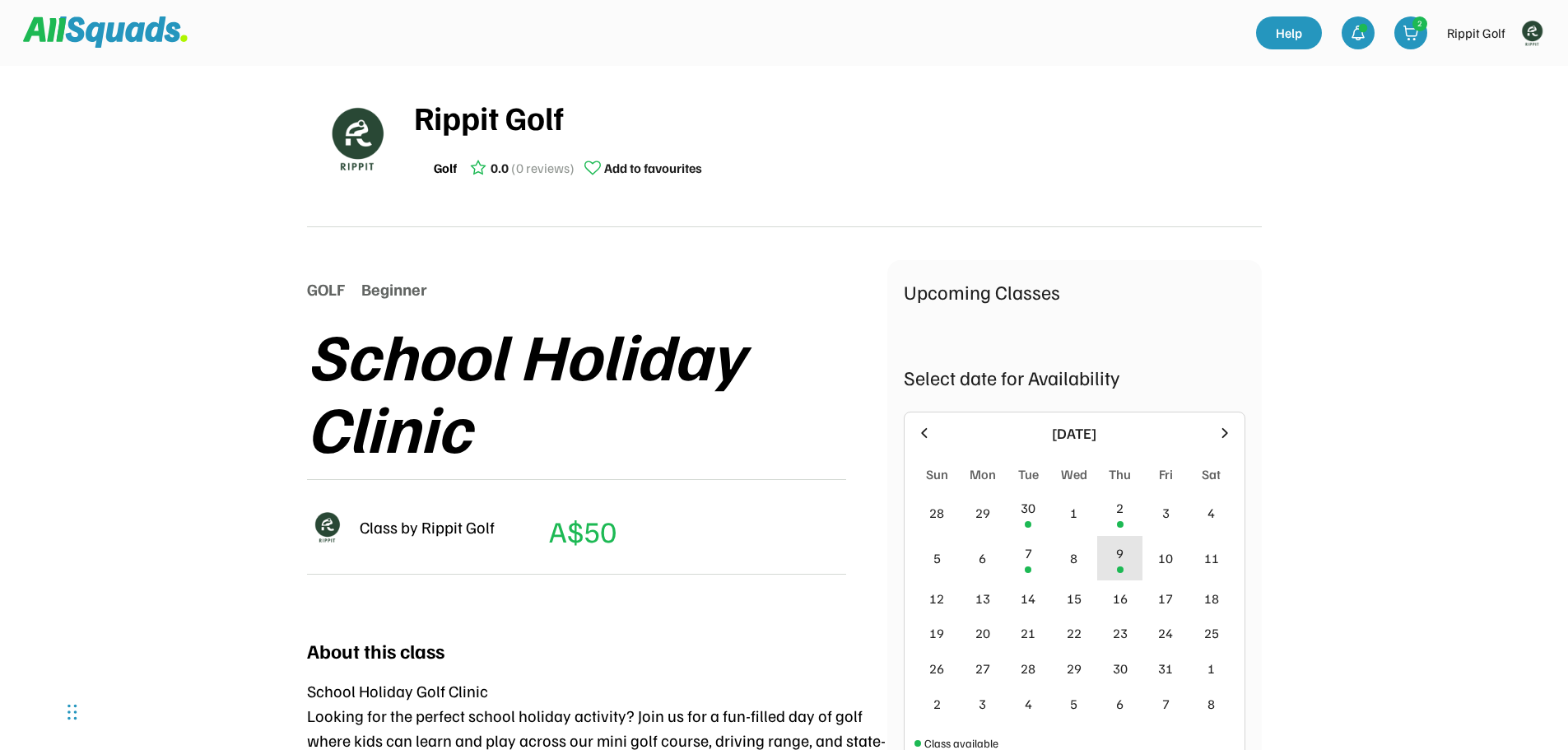
click at [1121, 564] on div "9" at bounding box center [1120, 558] width 46 height 45
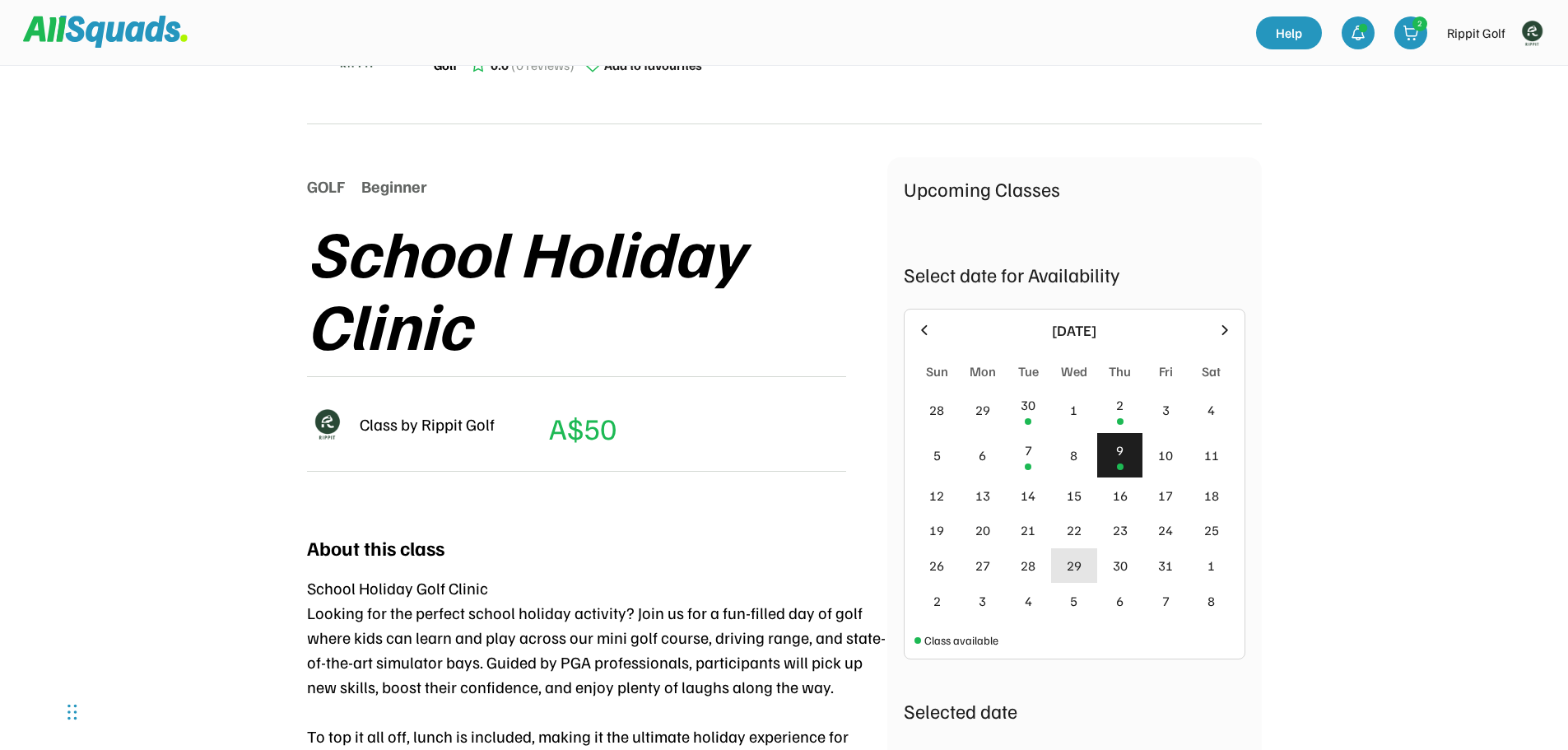
scroll to position [247, 0]
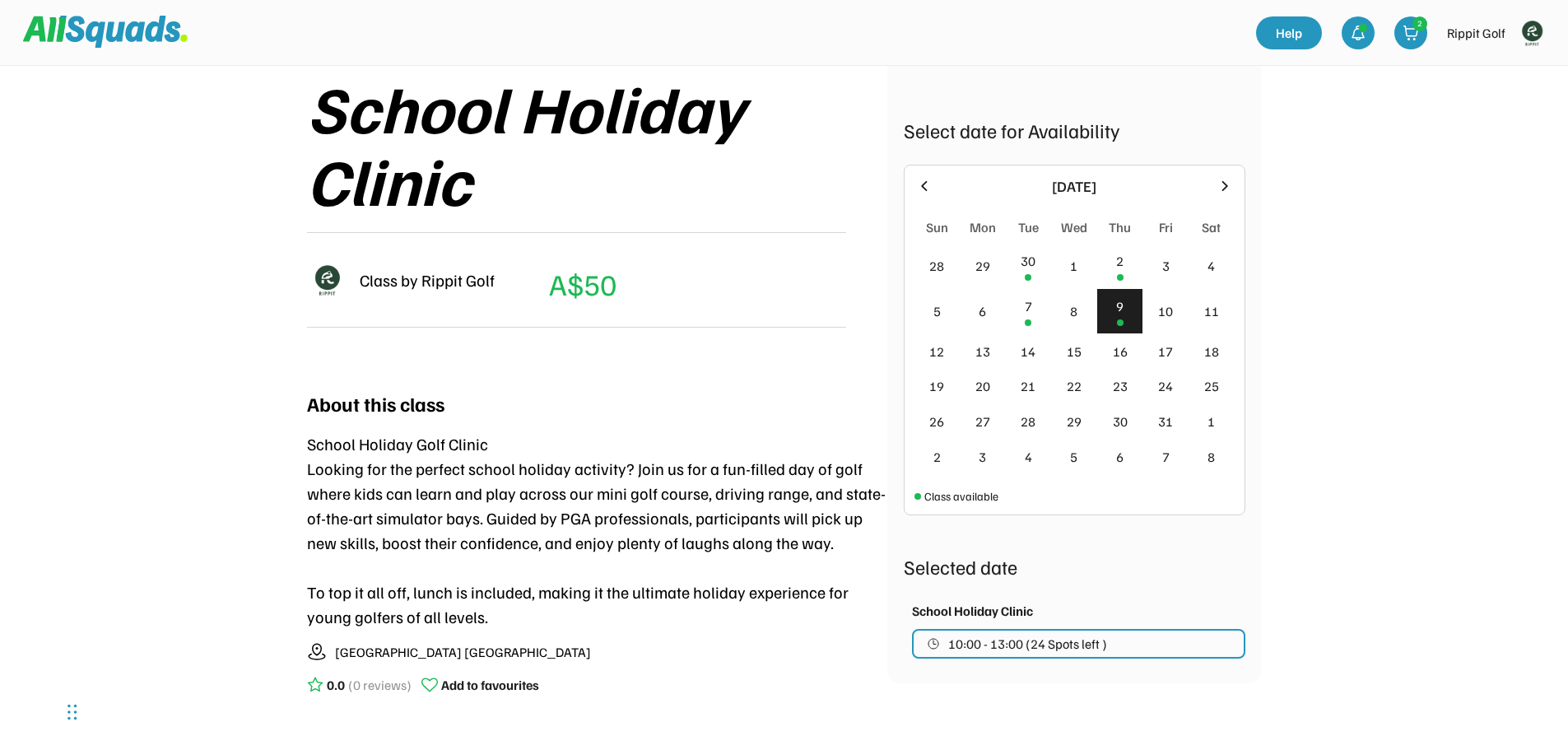
click at [1430, 535] on div "Rippit Golf Golf 0.0 (0 reviews) Add to favourites GOLF Beginner School Holiday…" at bounding box center [784, 434] width 1568 height 1363
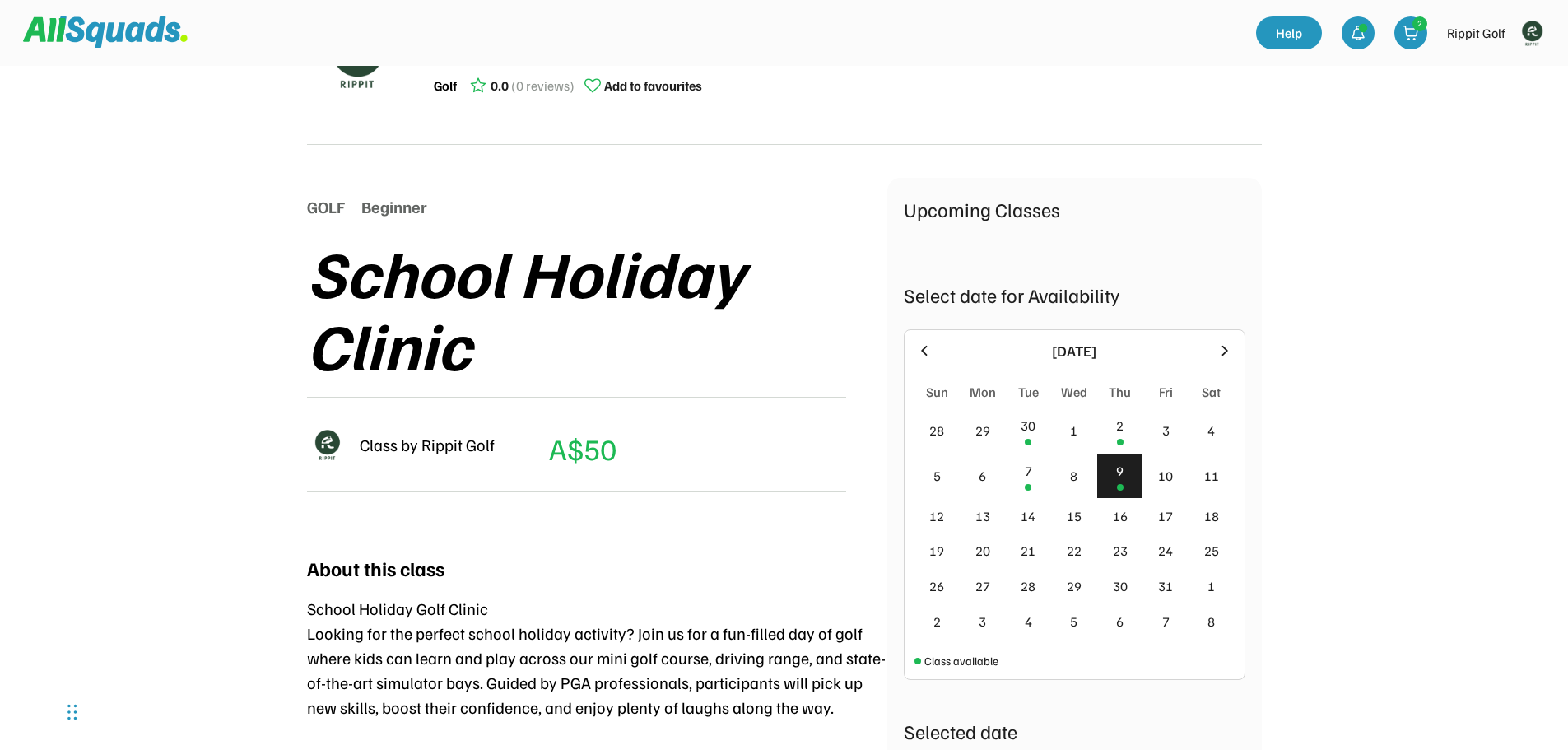
scroll to position [0, 0]
